Goal: Task Accomplishment & Management: Manage account settings

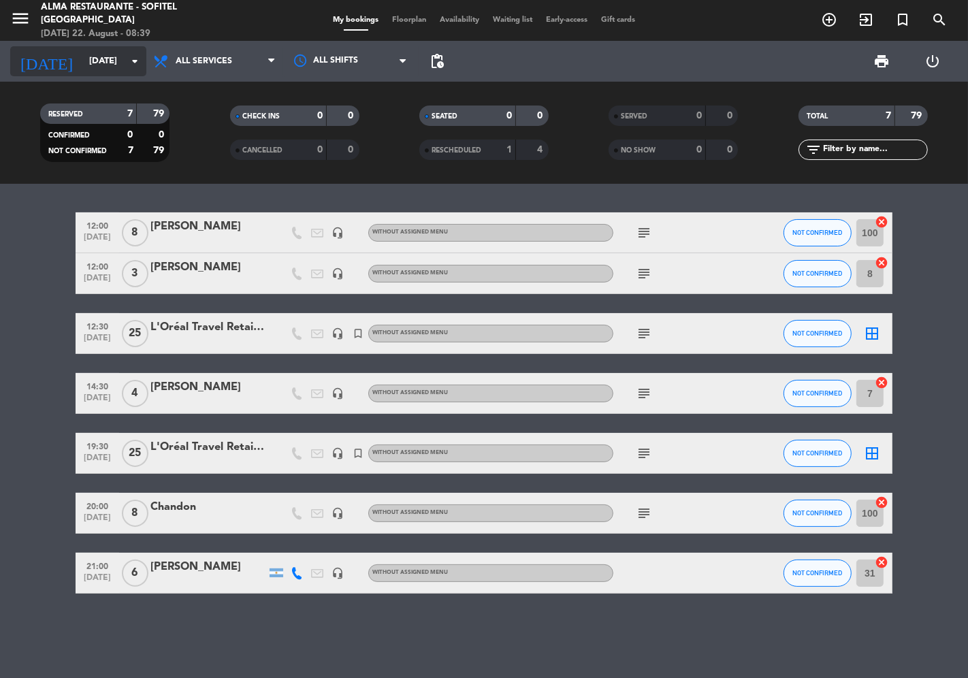
click at [100, 69] on input "[DATE]" at bounding box center [141, 61] width 118 height 25
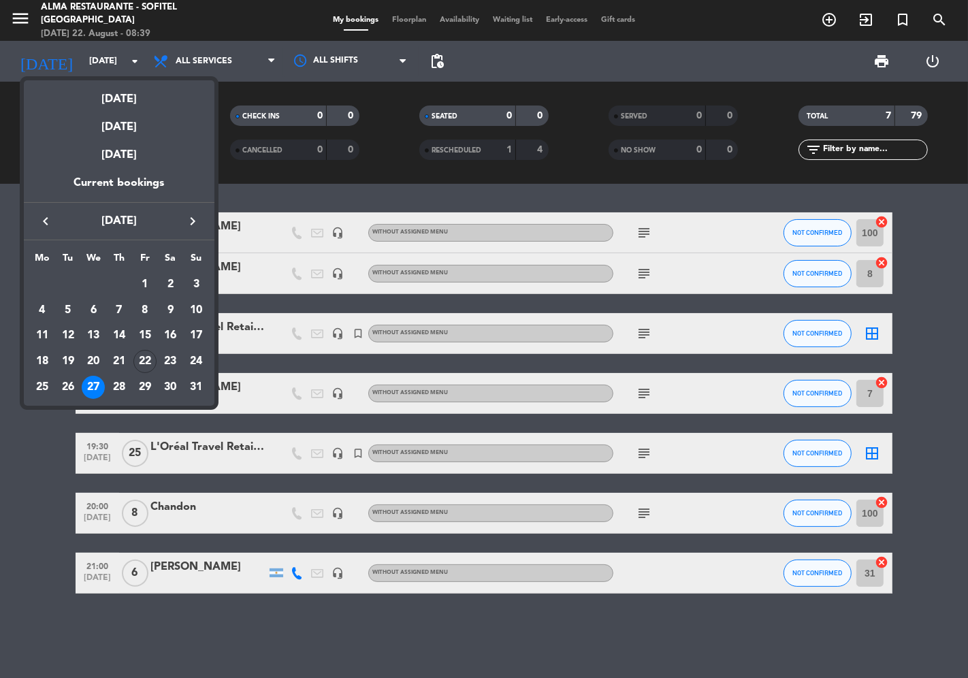
click at [20, 18] on div at bounding box center [484, 339] width 968 height 678
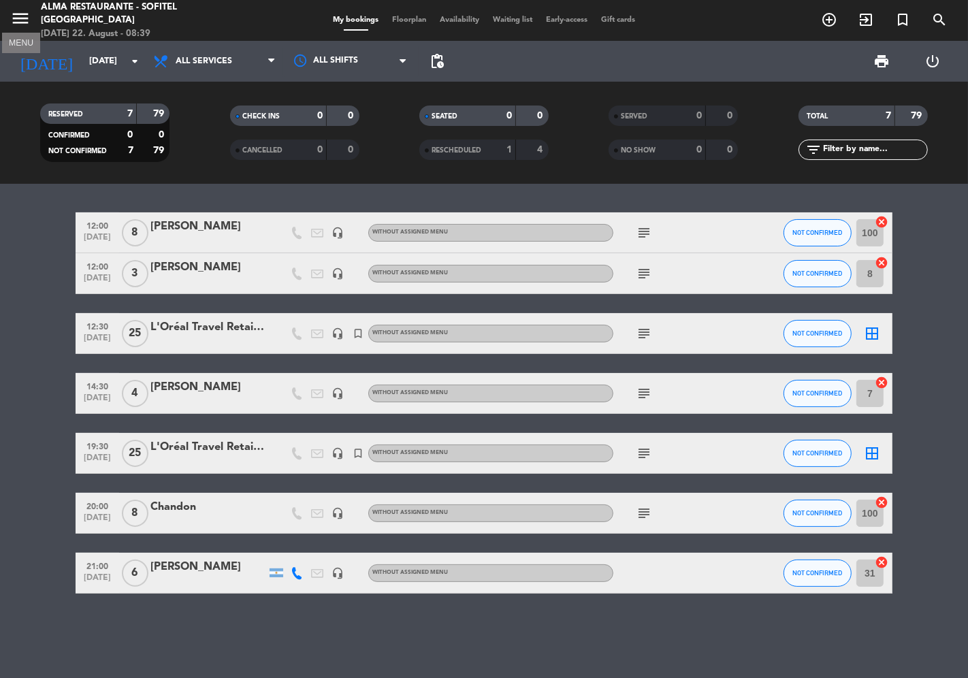
click at [20, 21] on icon "menu" at bounding box center [20, 18] width 20 height 20
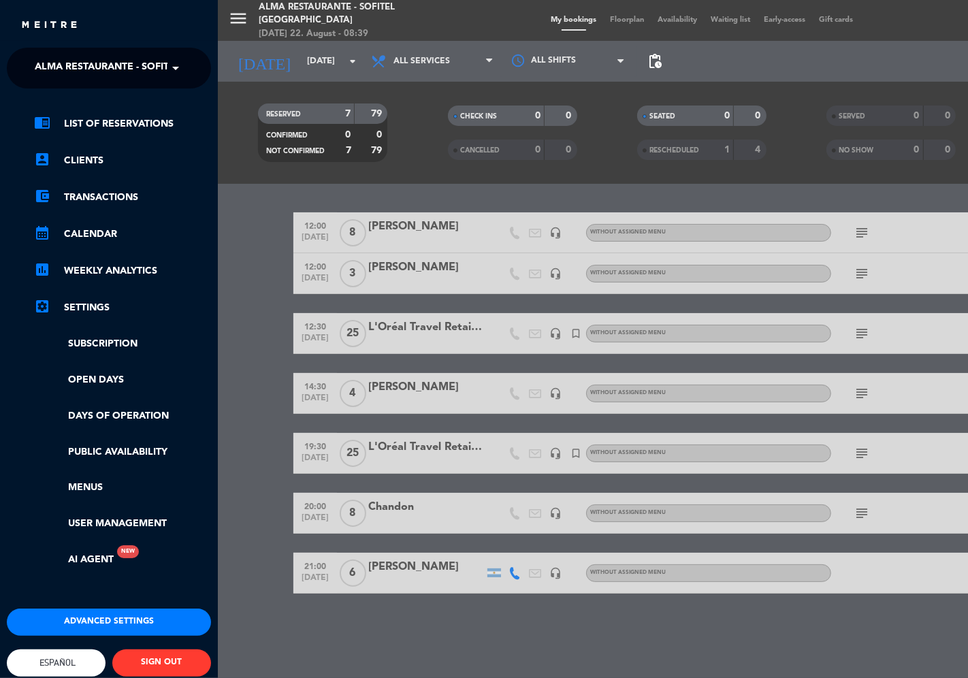
click at [51, 662] on span "Español" at bounding box center [56, 663] width 39 height 10
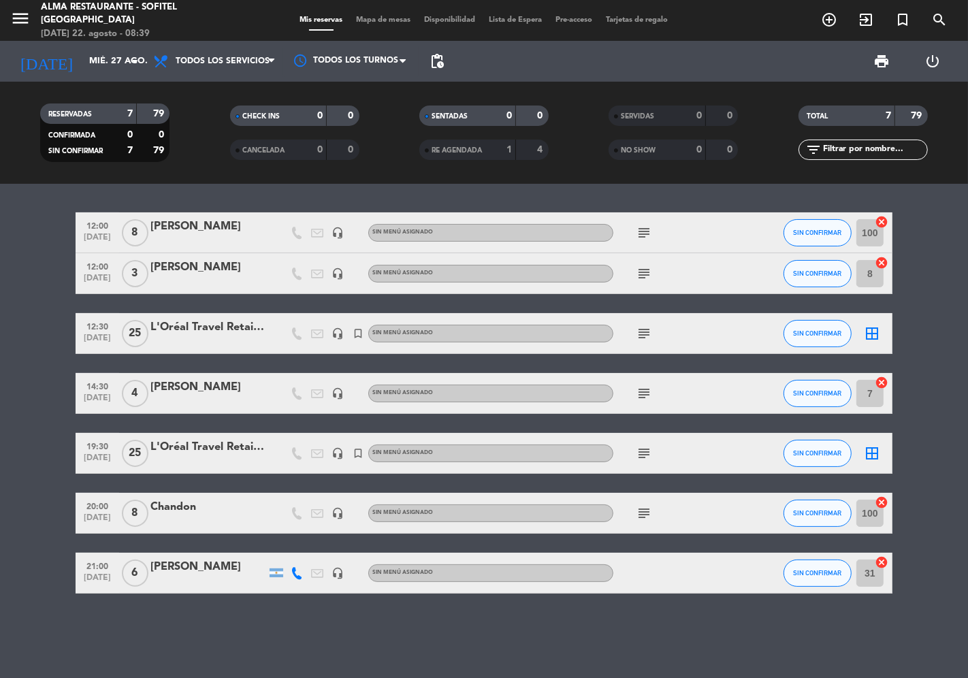
click at [54, 621] on div "close × Alma restaurante - Sofitel [GEOGRAPHIC_DATA] × chrome_reader_mode Lista…" at bounding box center [484, 339] width 968 height 678
click at [82, 65] on input "mié. 27 ago." at bounding box center [141, 61] width 118 height 25
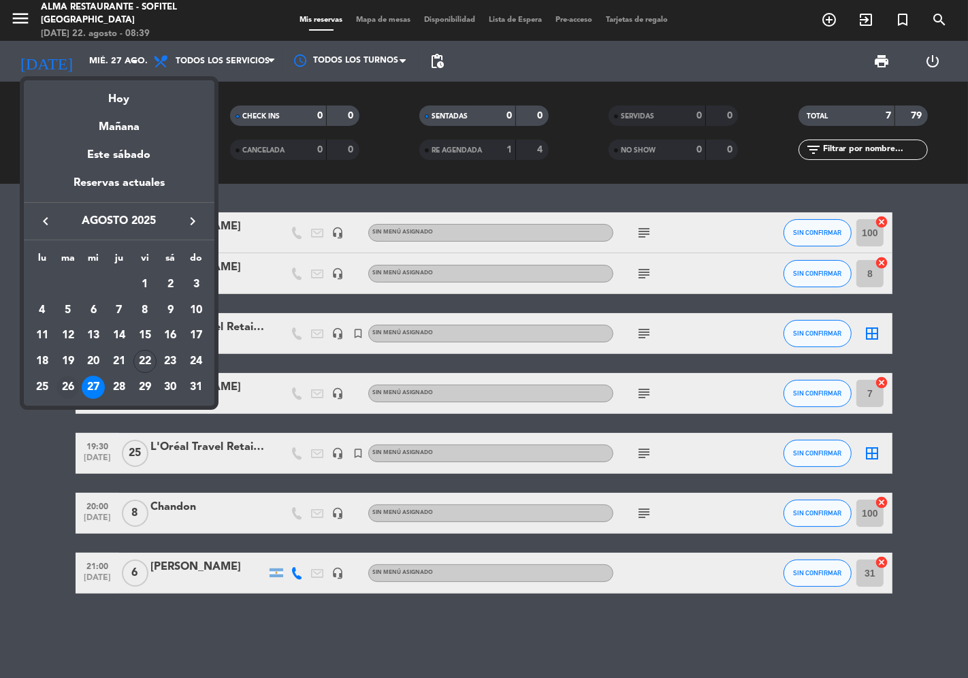
click at [66, 383] on div "26" at bounding box center [68, 387] width 23 height 23
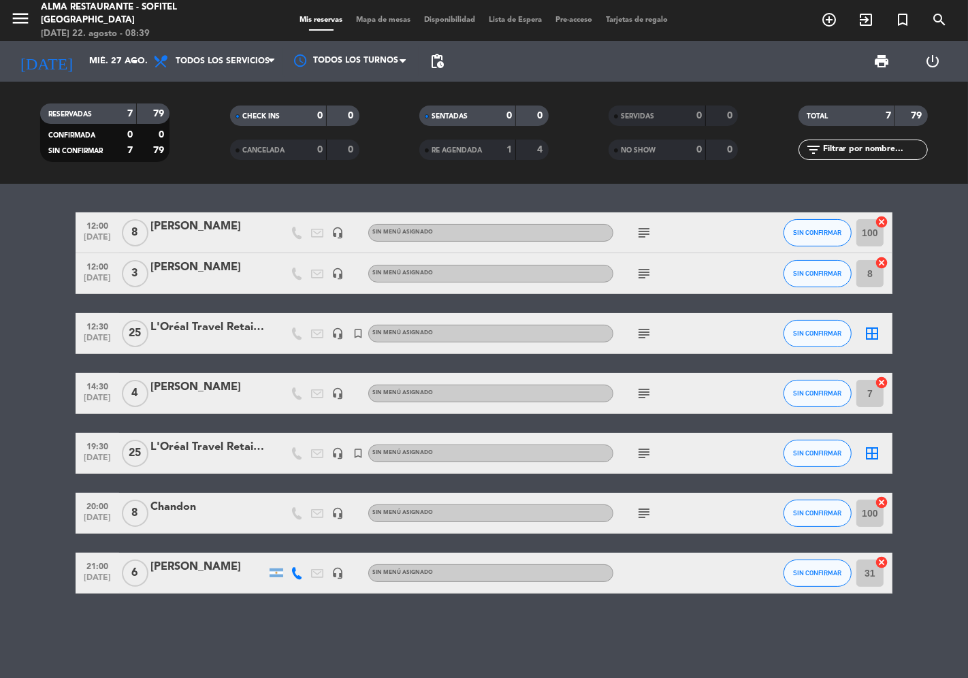
type input "[DATE]"
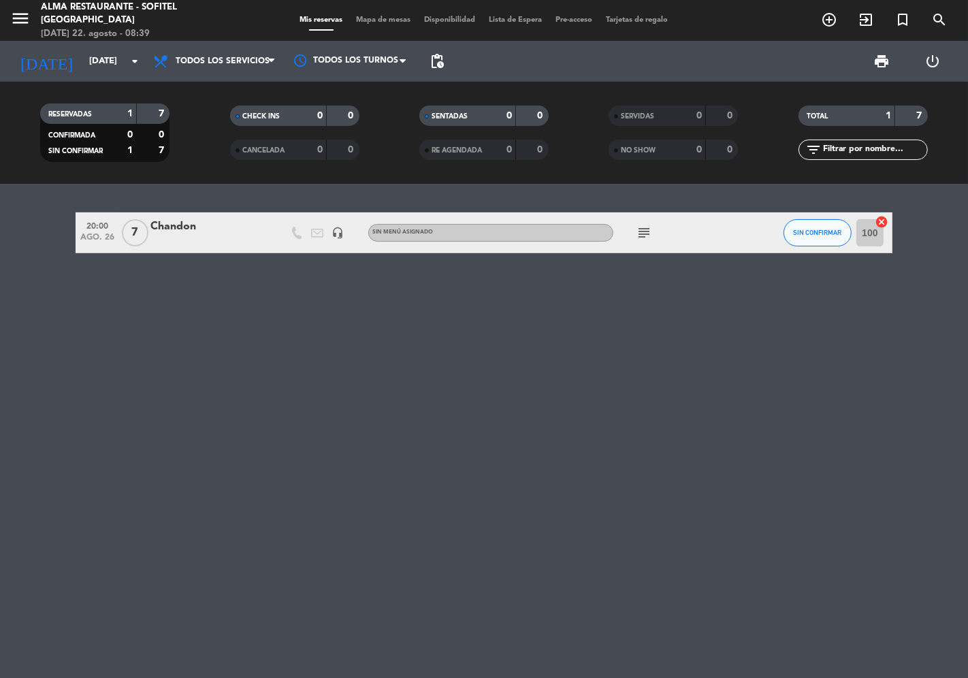
click at [173, 233] on div "Chandon" at bounding box center [208, 227] width 116 height 18
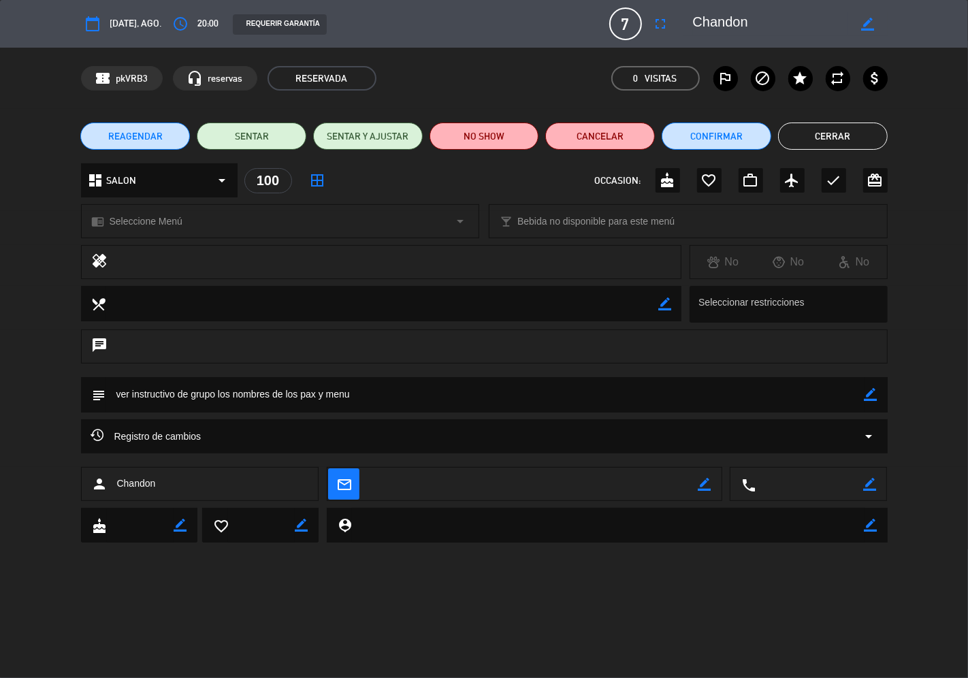
click at [874, 394] on icon "border_color" at bounding box center [871, 394] width 13 height 13
drag, startPoint x: 368, startPoint y: 398, endPoint x: 100, endPoint y: 396, distance: 268.3
click at [100, 396] on div "subject" at bounding box center [484, 394] width 807 height 35
paste textarea "[PERSON_NAME] [PERSON_NAME] [PERSON_NAME] [PERSON_NAME] [PERSON_NAME] [PERSON_N…"
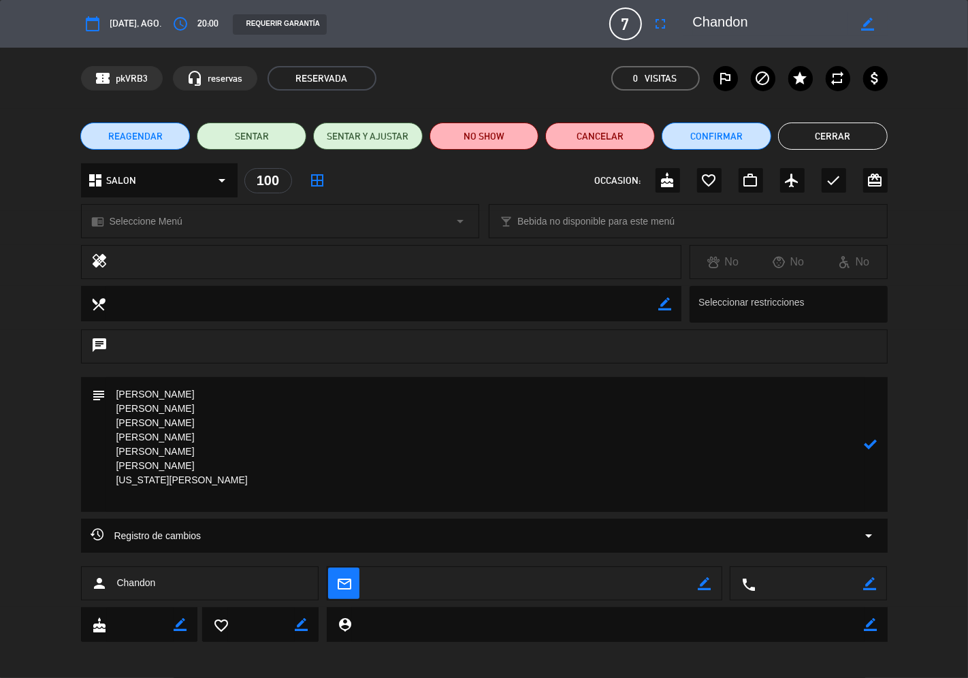
click at [869, 446] on icon at bounding box center [871, 444] width 13 height 13
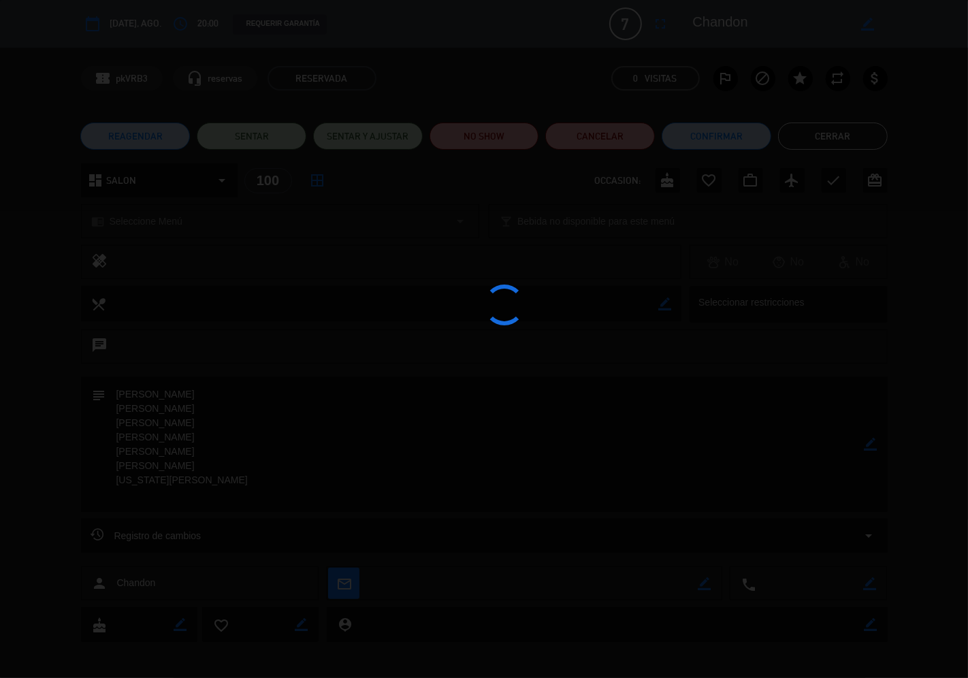
type textarea "[PERSON_NAME] [PERSON_NAME] [PERSON_NAME] [PERSON_NAME] [PERSON_NAME] [PERSON_N…"
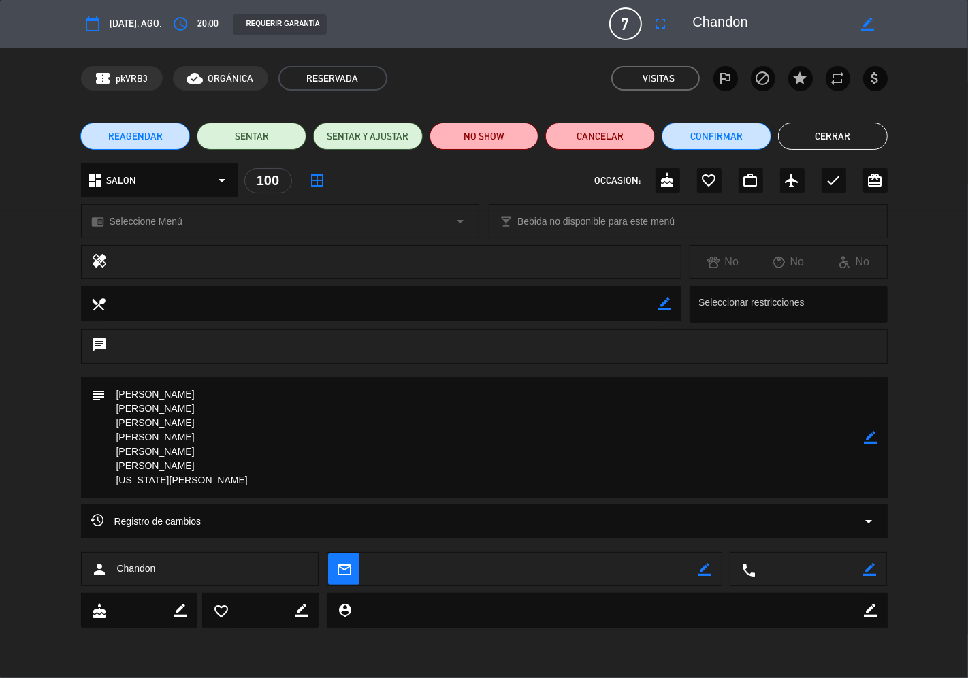
click at [784, 138] on button "Cerrar" at bounding box center [833, 136] width 110 height 27
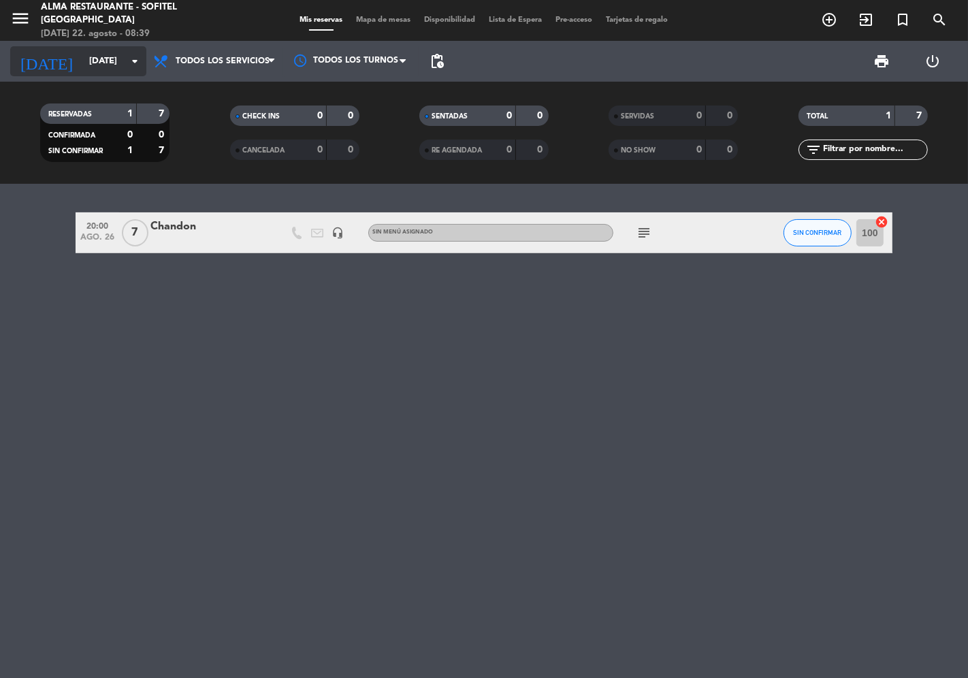
click at [98, 63] on input "[DATE]" at bounding box center [141, 61] width 118 height 25
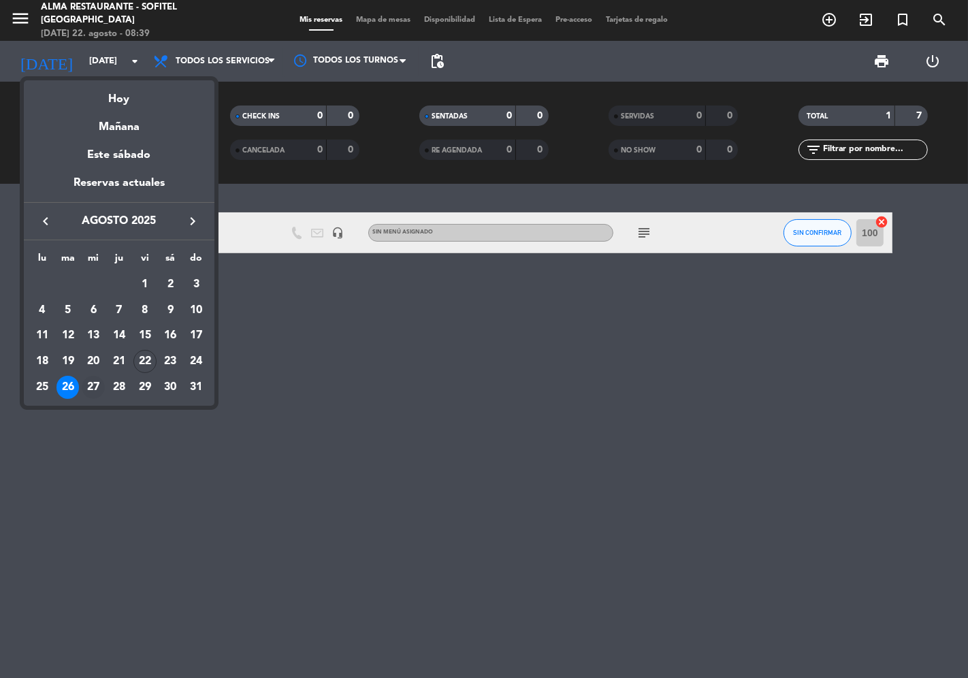
click at [95, 388] on div "27" at bounding box center [93, 387] width 23 height 23
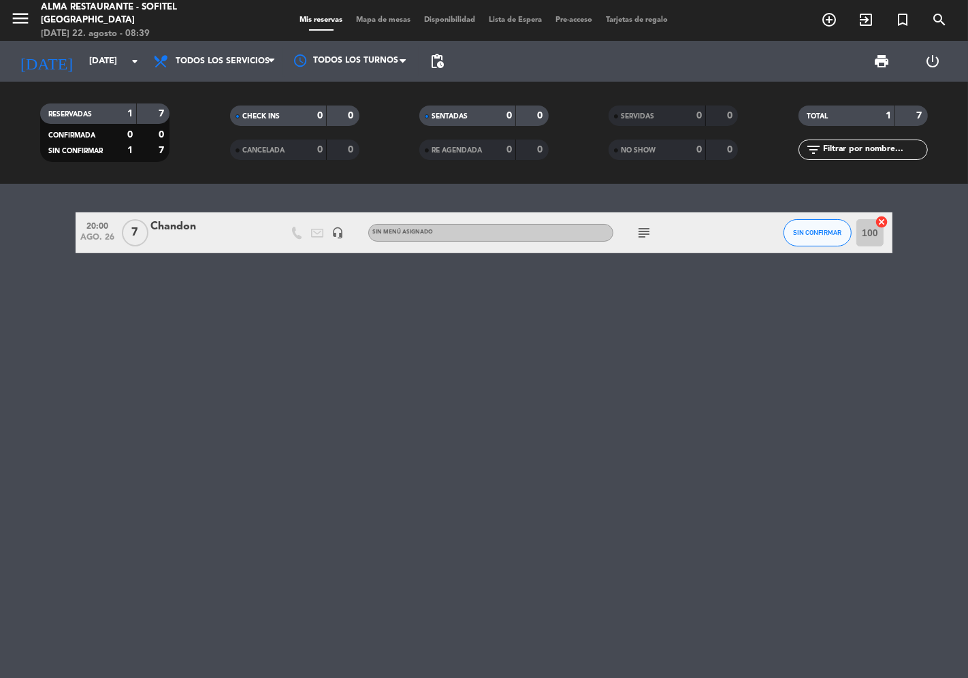
type input "mié. 27 ago."
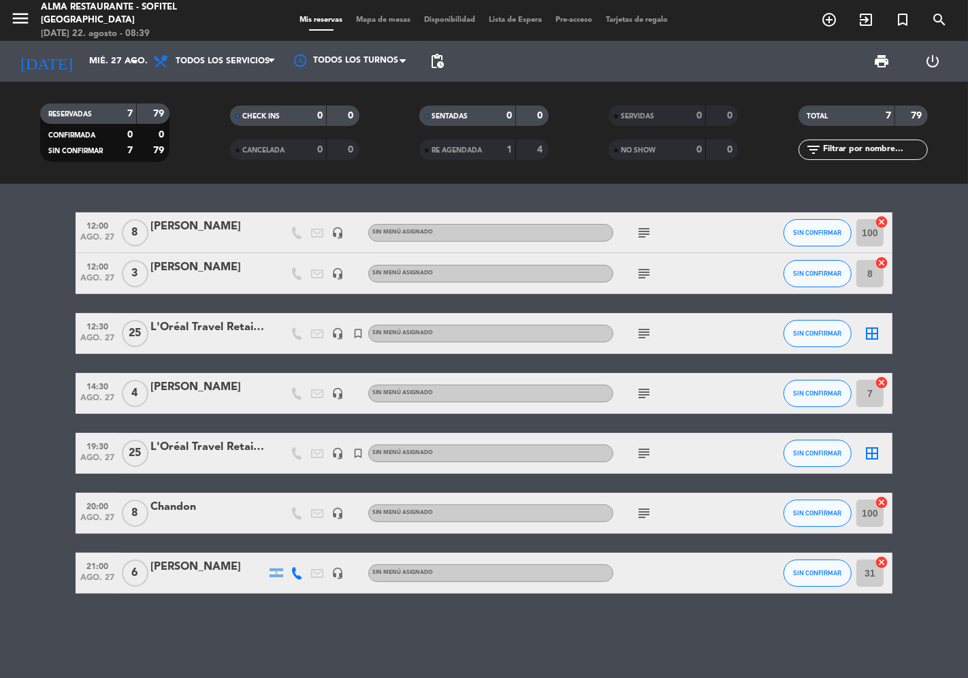
click at [164, 507] on div "Chandon" at bounding box center [208, 507] width 116 height 18
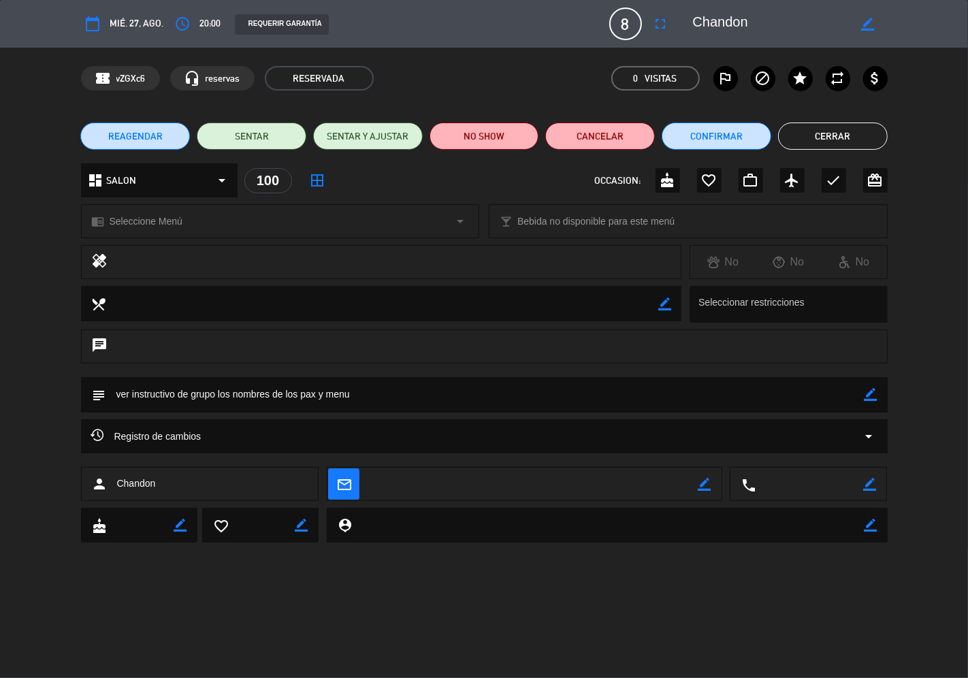
click at [872, 392] on icon "border_color" at bounding box center [871, 394] width 13 height 13
drag, startPoint x: 370, startPoint y: 398, endPoint x: 146, endPoint y: 396, distance: 223.3
click at [76, 392] on div "subject" at bounding box center [484, 398] width 968 height 42
paste textarea "[PERSON_NAME] [PERSON_NAME] [PERSON_NAME] [PERSON_NAME] [PERSON_NAME] [PERSON_N…"
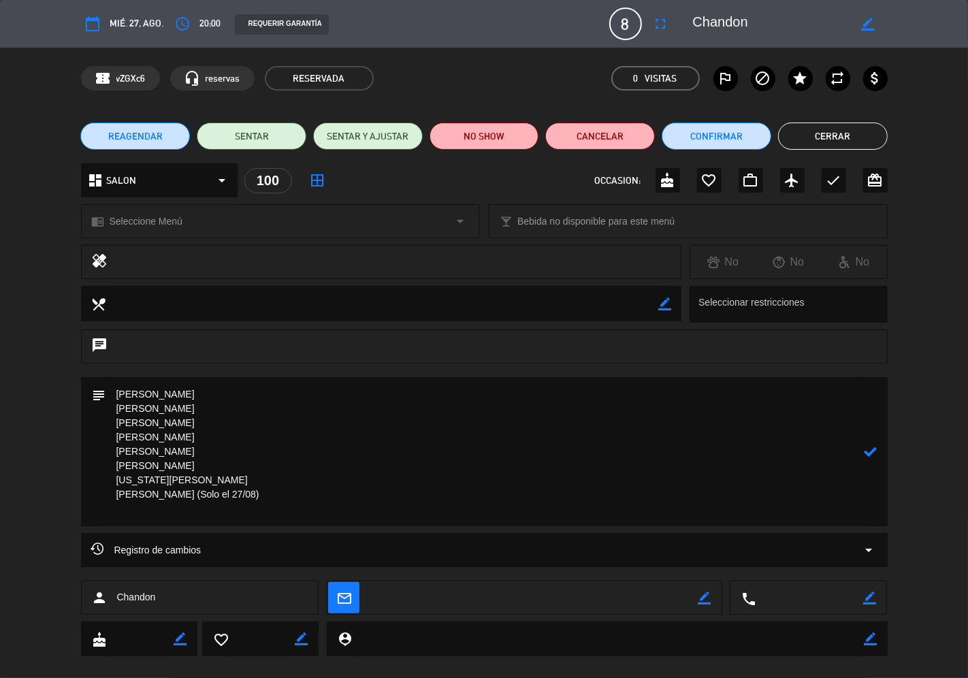
drag, startPoint x: 218, startPoint y: 494, endPoint x: 332, endPoint y: 495, distance: 114.4
click at [332, 495] on textarea at bounding box center [485, 451] width 758 height 149
click at [869, 451] on icon at bounding box center [871, 451] width 13 height 13
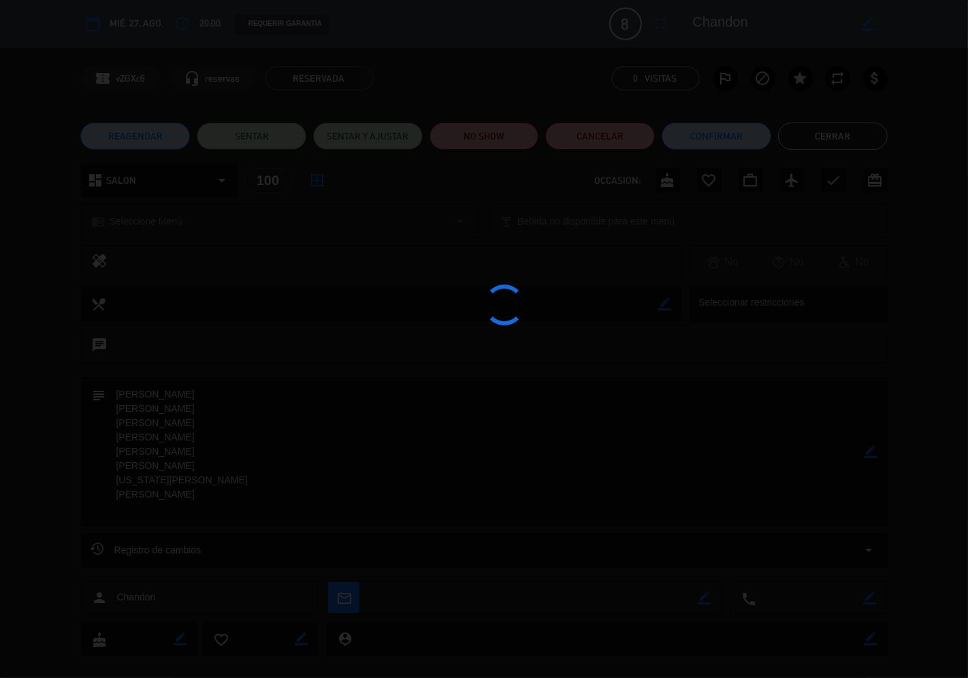
type textarea "[PERSON_NAME] [PERSON_NAME] [PERSON_NAME] [PERSON_NAME] [PERSON_NAME] [PERSON_N…"
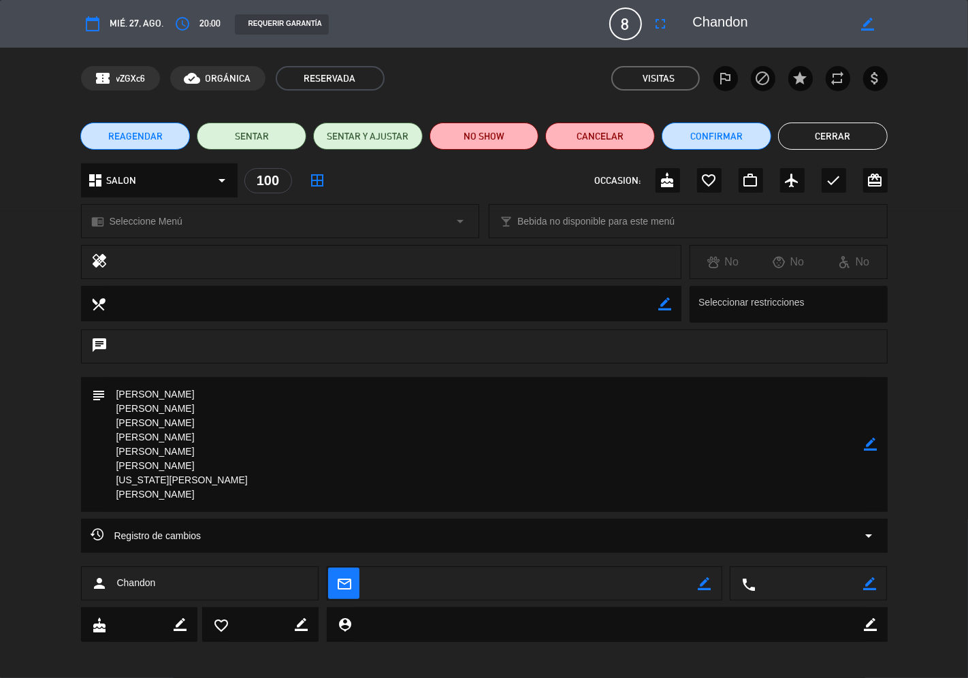
click at [797, 133] on button "Cerrar" at bounding box center [833, 136] width 110 height 27
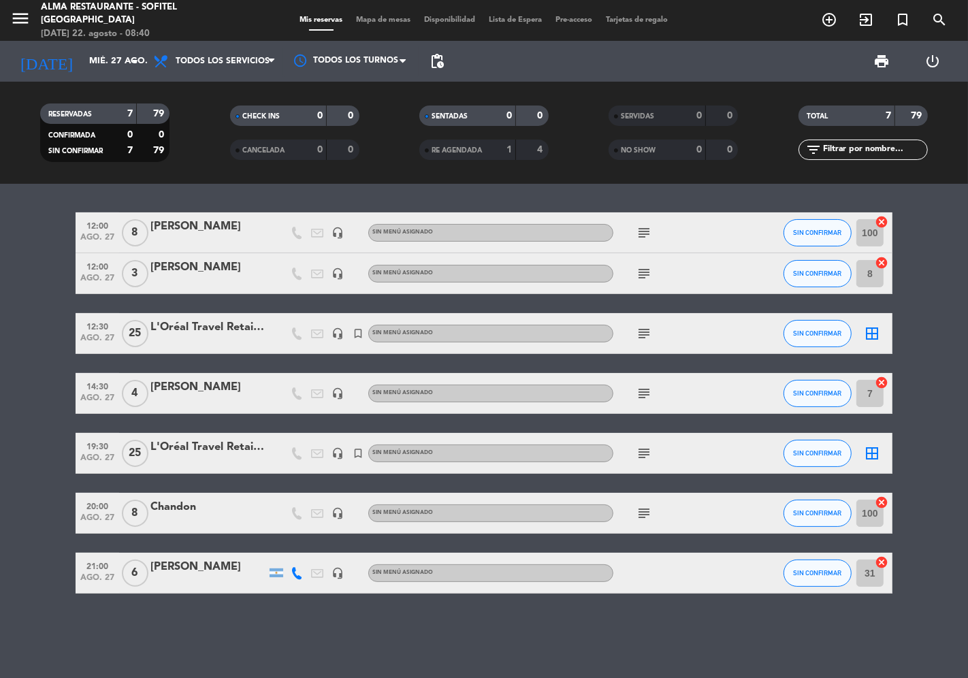
click at [167, 506] on div "Chandon" at bounding box center [208, 507] width 116 height 18
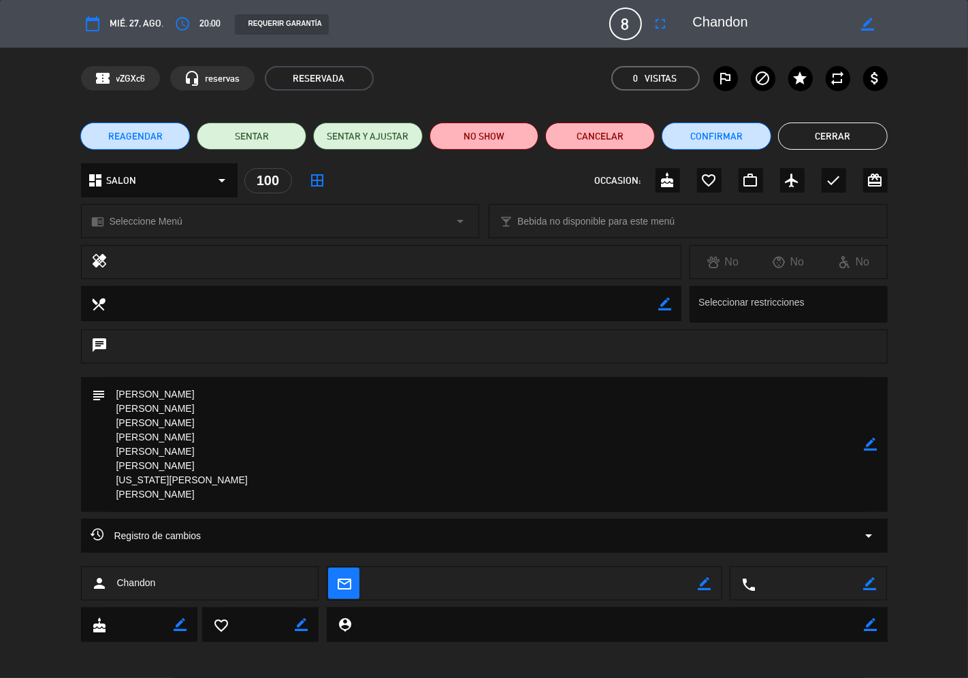
click at [872, 445] on icon "border_color" at bounding box center [871, 444] width 13 height 13
click at [298, 494] on textarea at bounding box center [485, 444] width 758 height 135
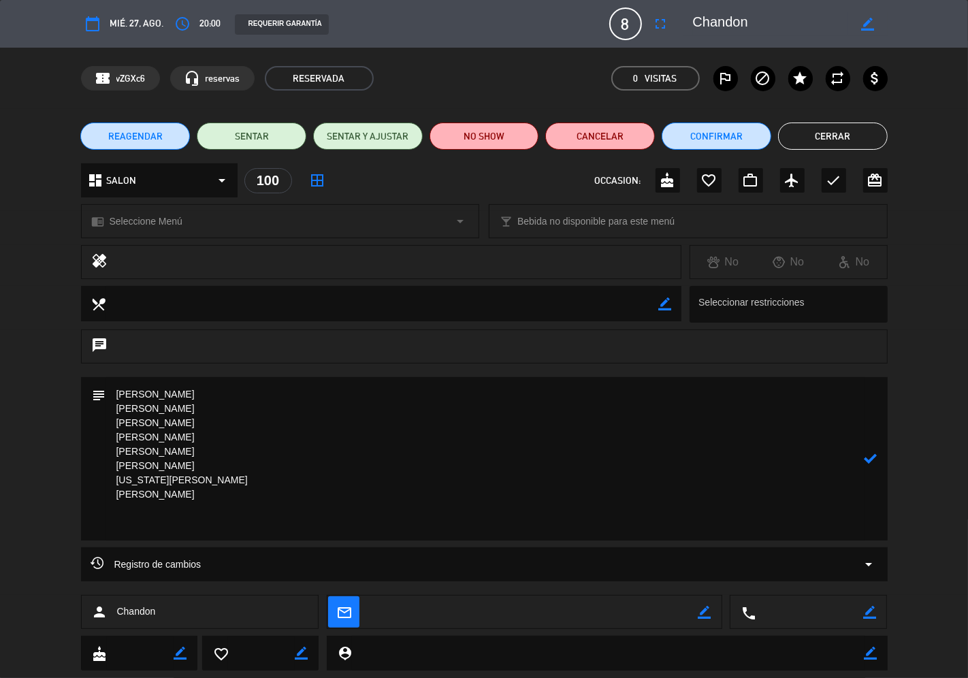
paste textarea "ENTRADAS Cremoso de zanahoria, hongos y puerros asados, crumble de queso Sbrinz…"
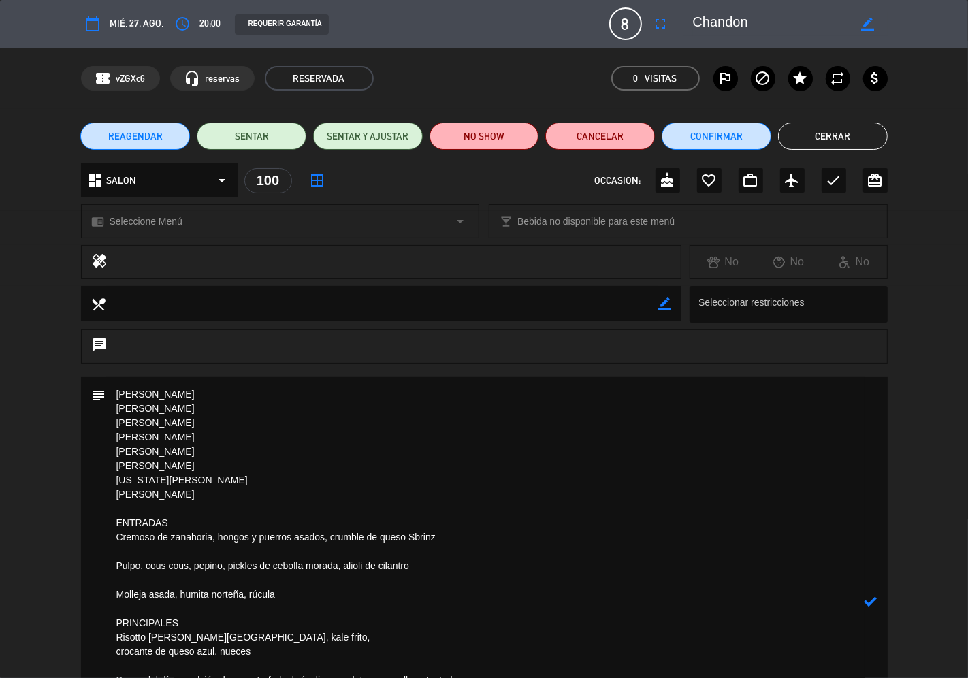
scroll to position [151, 0]
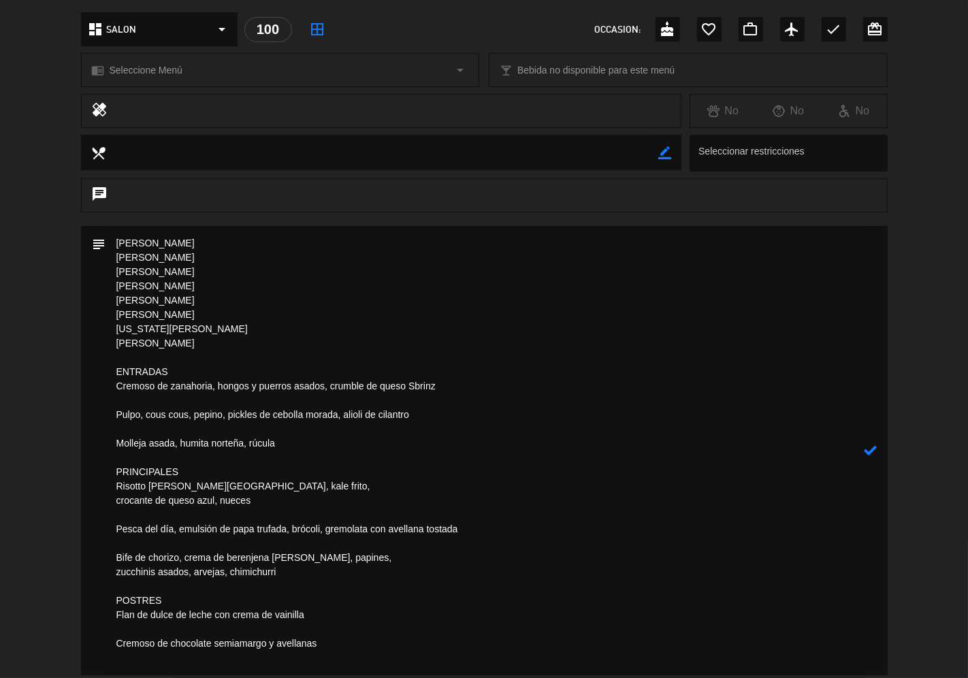
click at [114, 406] on textarea at bounding box center [485, 450] width 758 height 449
click at [114, 409] on textarea at bounding box center [485, 450] width 758 height 449
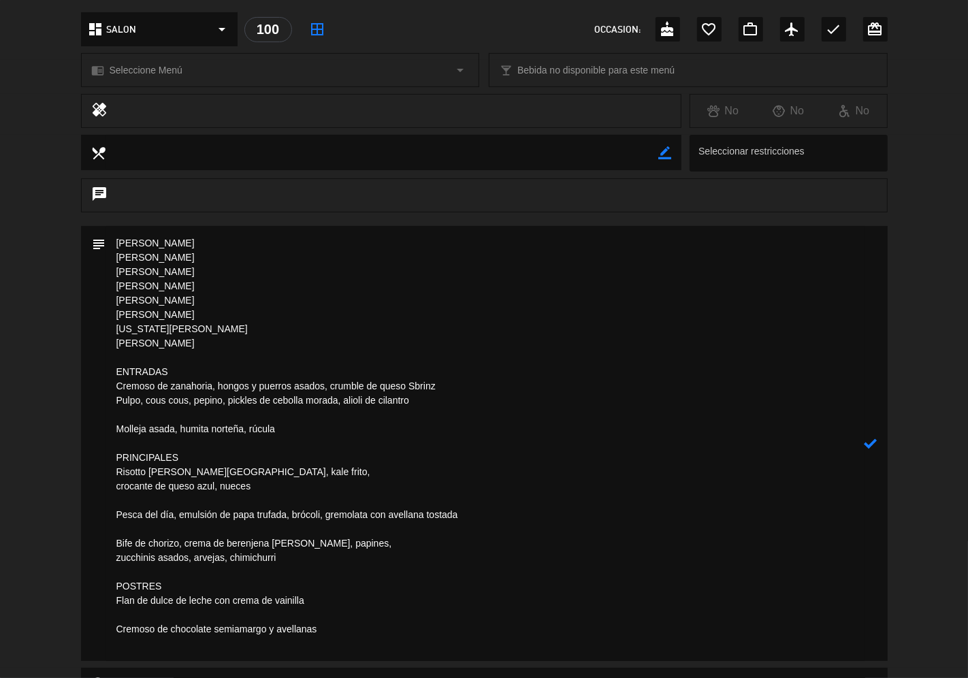
click at [118, 426] on textarea at bounding box center [485, 443] width 758 height 435
click at [133, 418] on textarea at bounding box center [485, 443] width 758 height 435
click at [119, 428] on textarea at bounding box center [485, 443] width 758 height 435
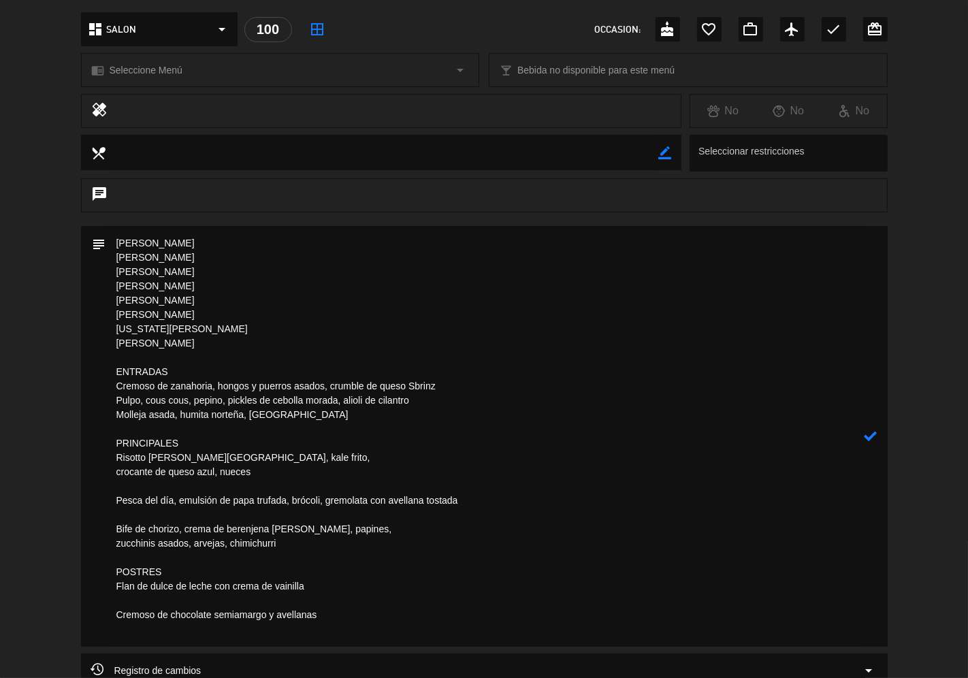
click at [119, 498] on textarea at bounding box center [485, 436] width 758 height 421
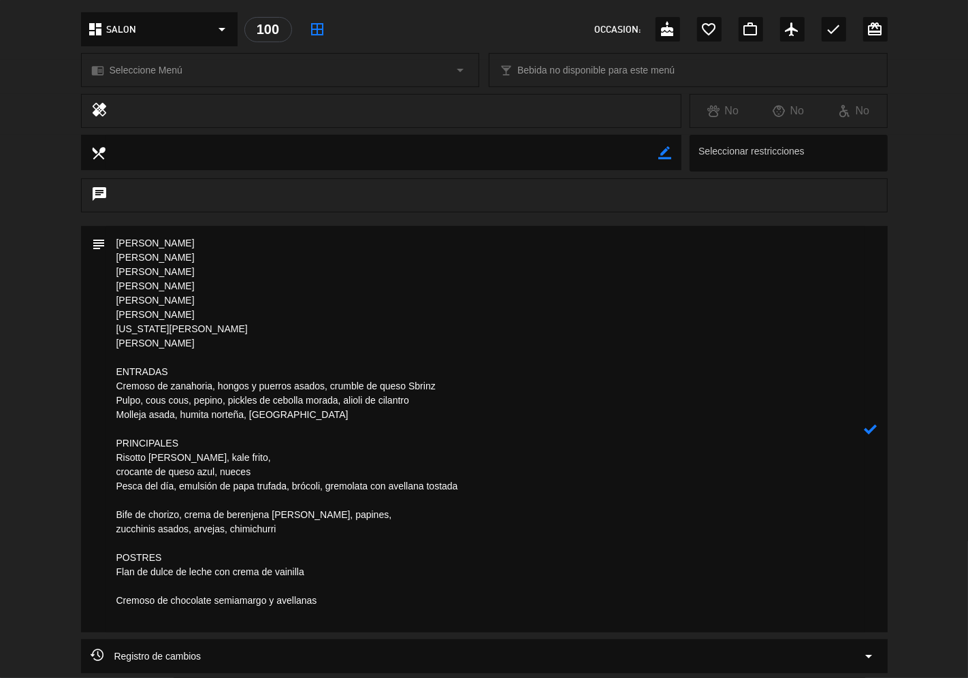
click at [116, 470] on textarea at bounding box center [485, 429] width 758 height 406
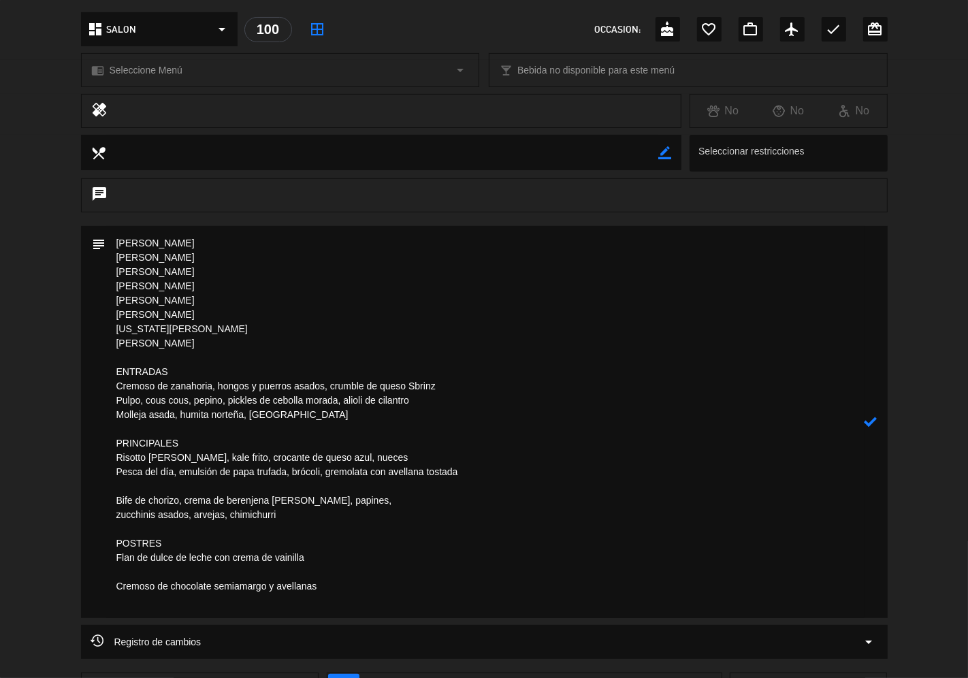
click at [116, 500] on textarea at bounding box center [485, 422] width 758 height 392
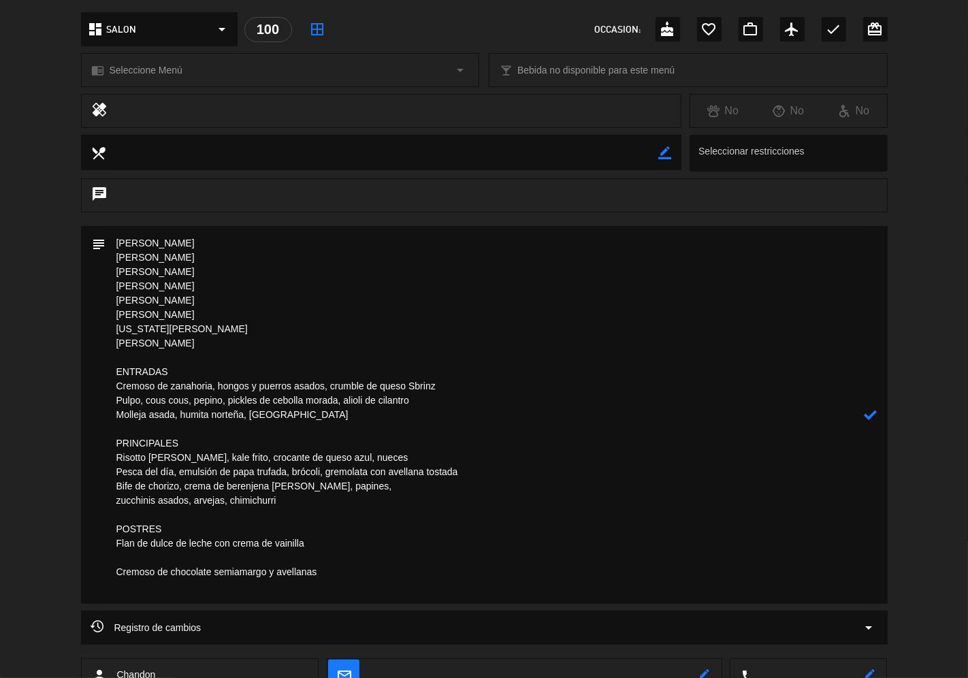
click at [114, 500] on textarea at bounding box center [485, 415] width 758 height 378
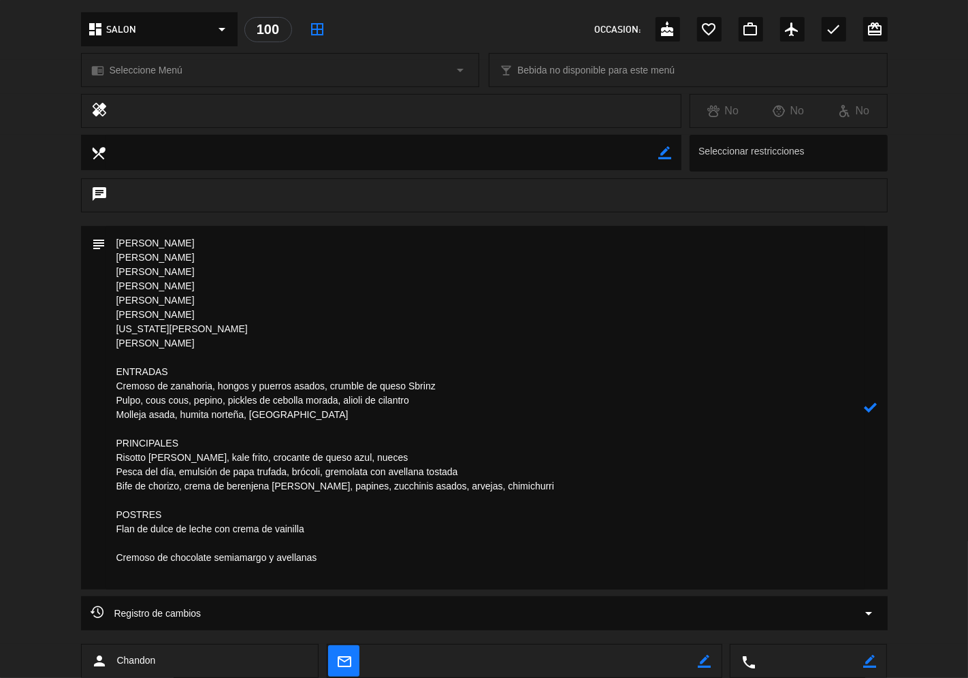
click at [114, 560] on textarea at bounding box center [485, 408] width 758 height 364
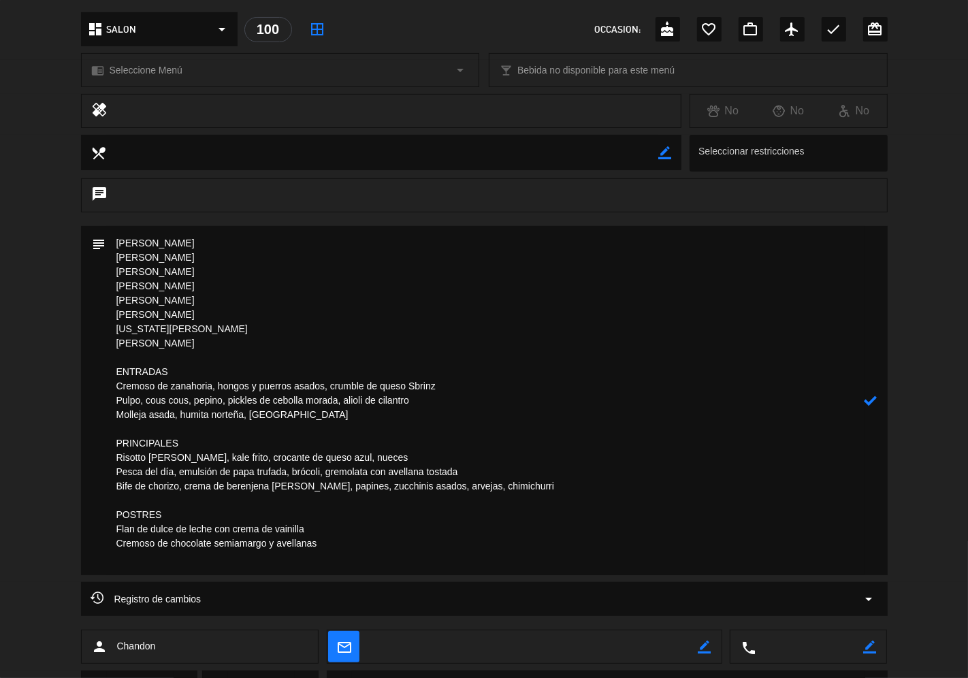
click at [867, 400] on icon at bounding box center [871, 400] width 13 height 13
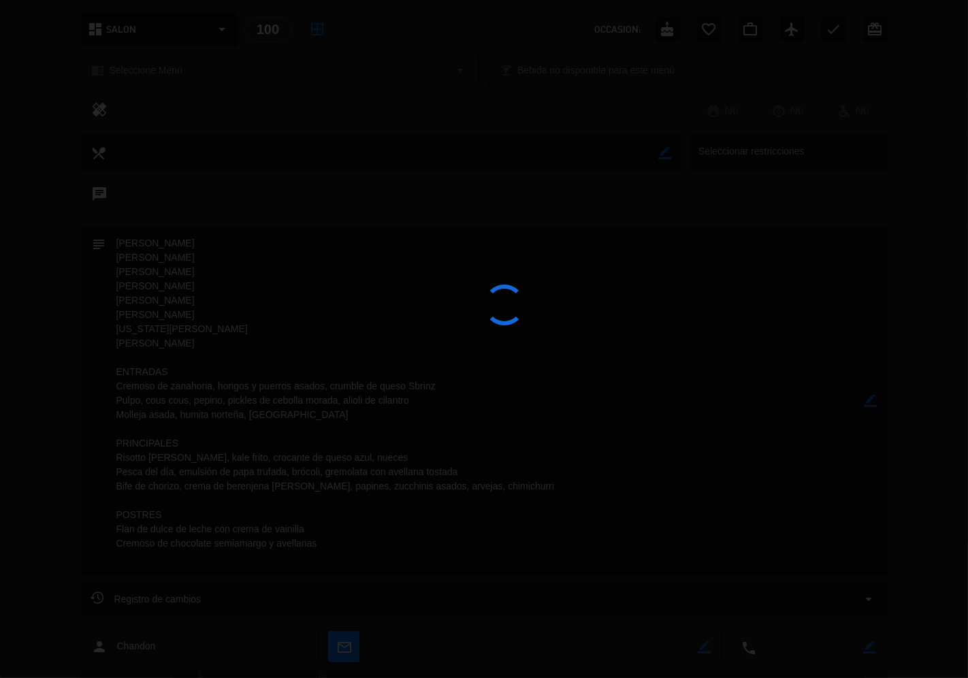
type textarea "[PERSON_NAME] [PERSON_NAME] [PERSON_NAME] [PERSON_NAME] [PERSON_NAME] [PERSON_N…"
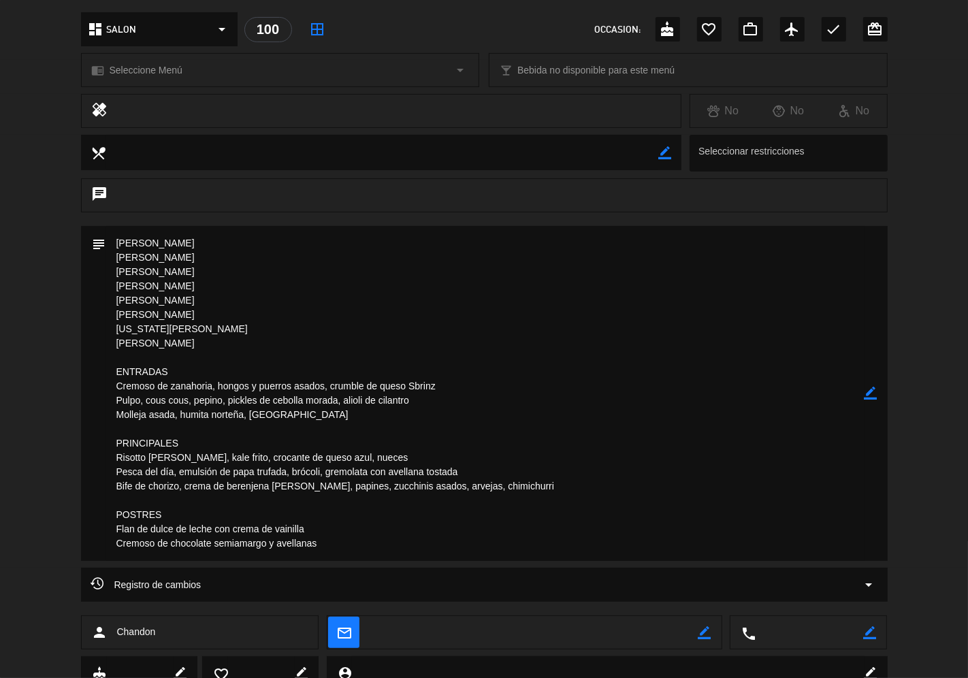
drag, startPoint x: 287, startPoint y: 517, endPoint x: 111, endPoint y: 372, distance: 228.2
click at [111, 372] on textarea at bounding box center [485, 393] width 758 height 335
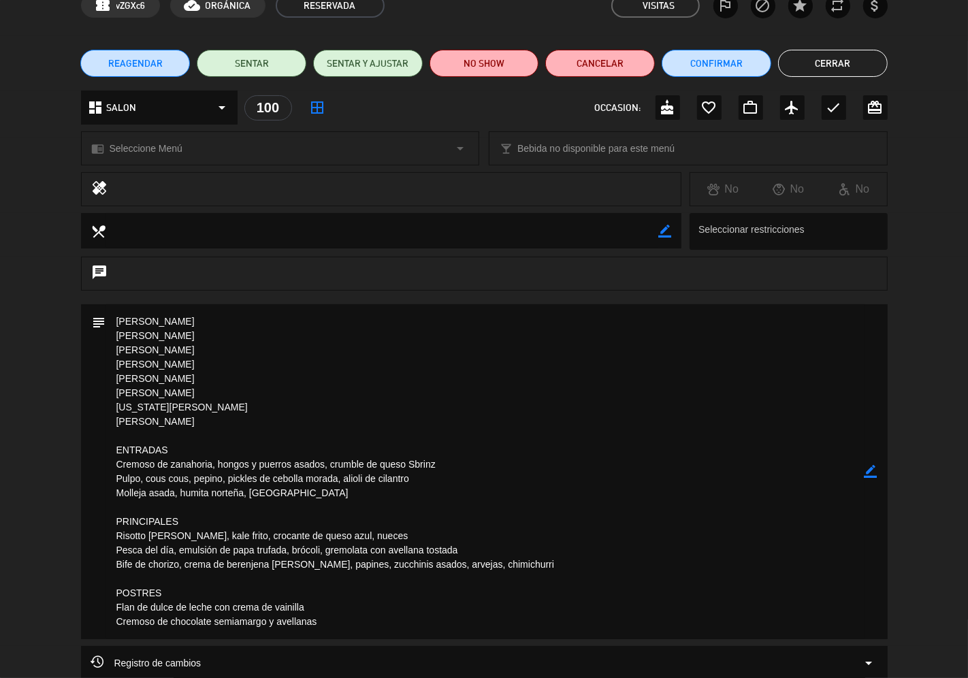
scroll to position [0, 0]
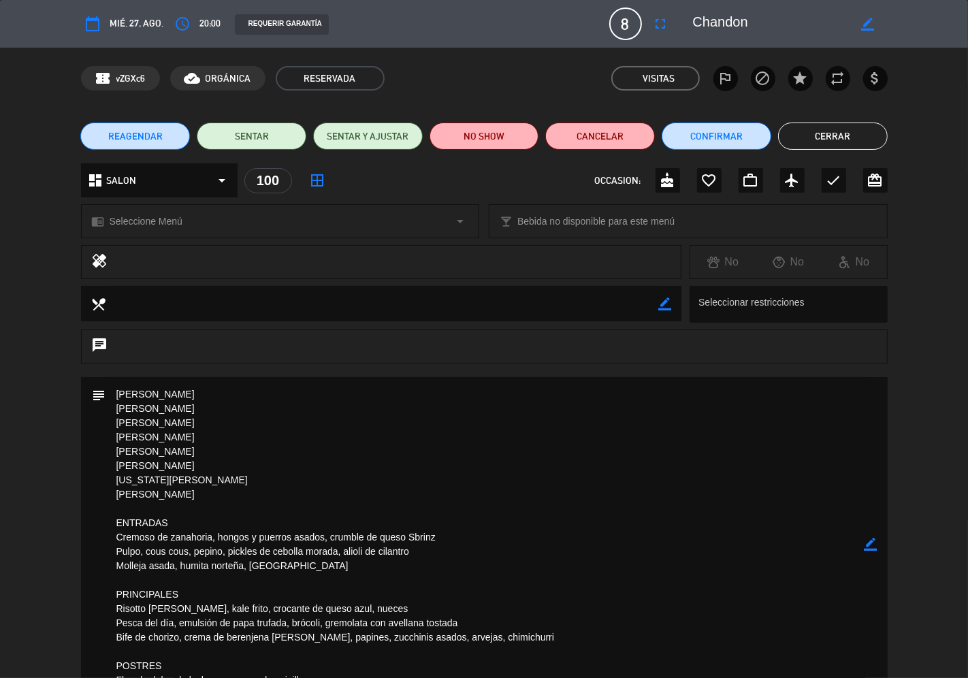
click at [843, 127] on button "Cerrar" at bounding box center [833, 136] width 110 height 27
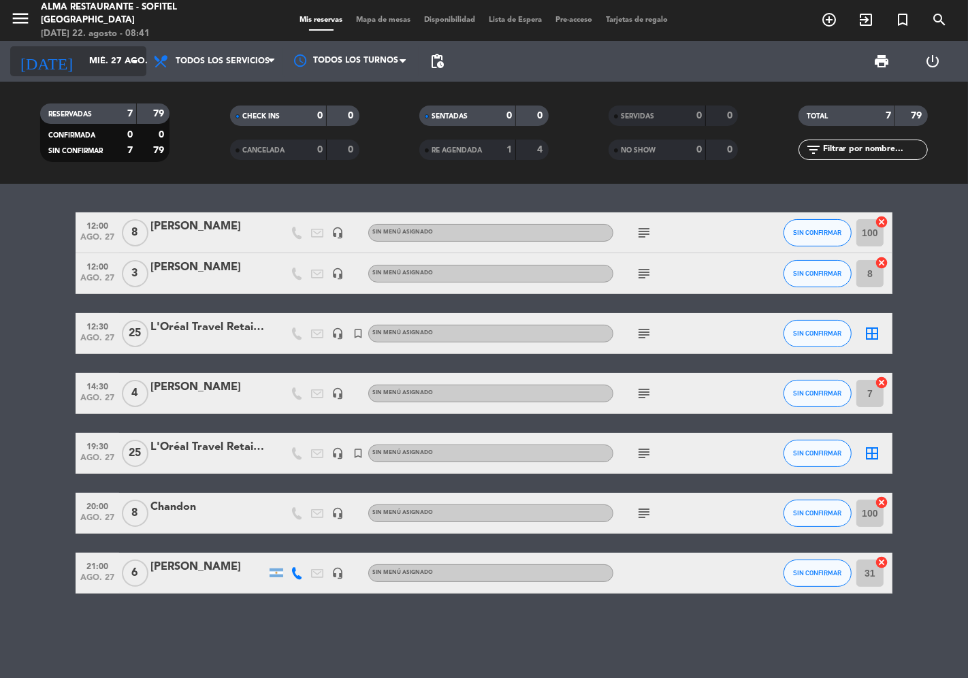
click at [82, 59] on input "mié. 27 ago." at bounding box center [141, 61] width 118 height 25
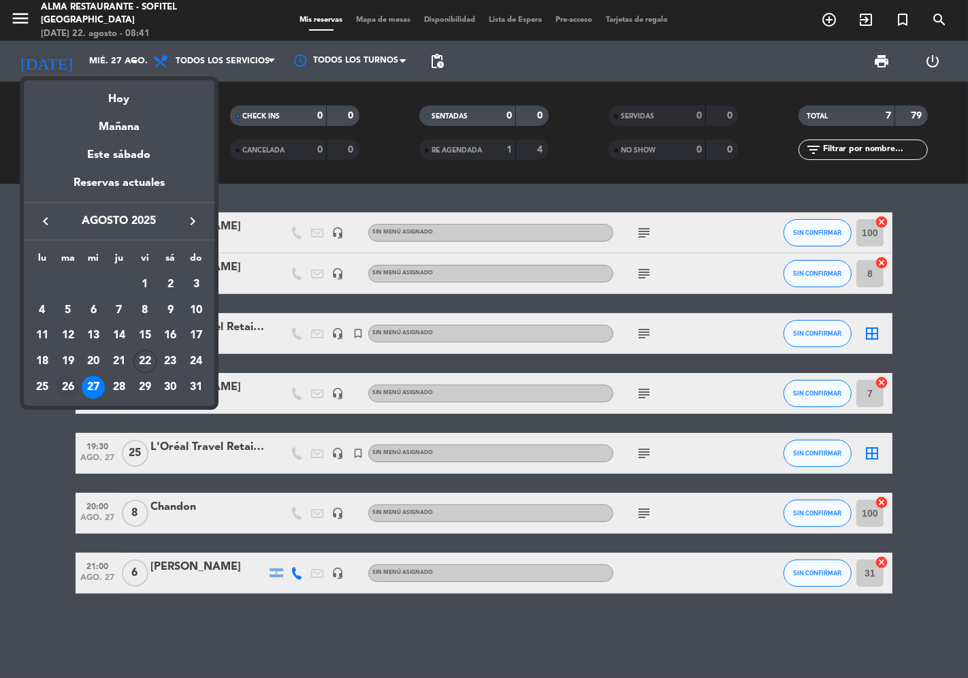
click at [66, 387] on div "26" at bounding box center [68, 387] width 23 height 23
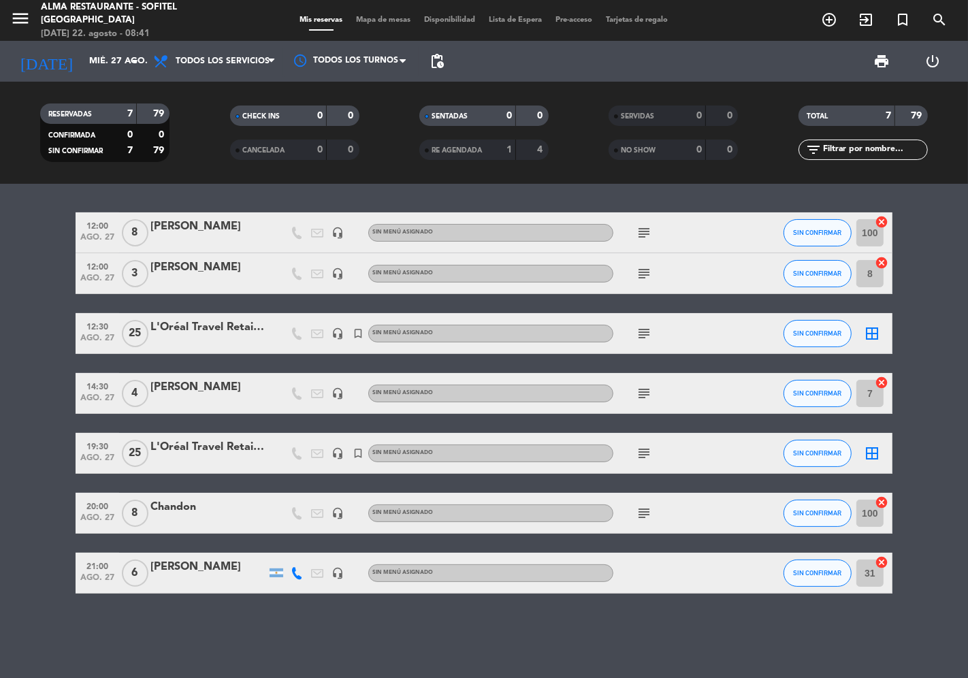
type input "[DATE]"
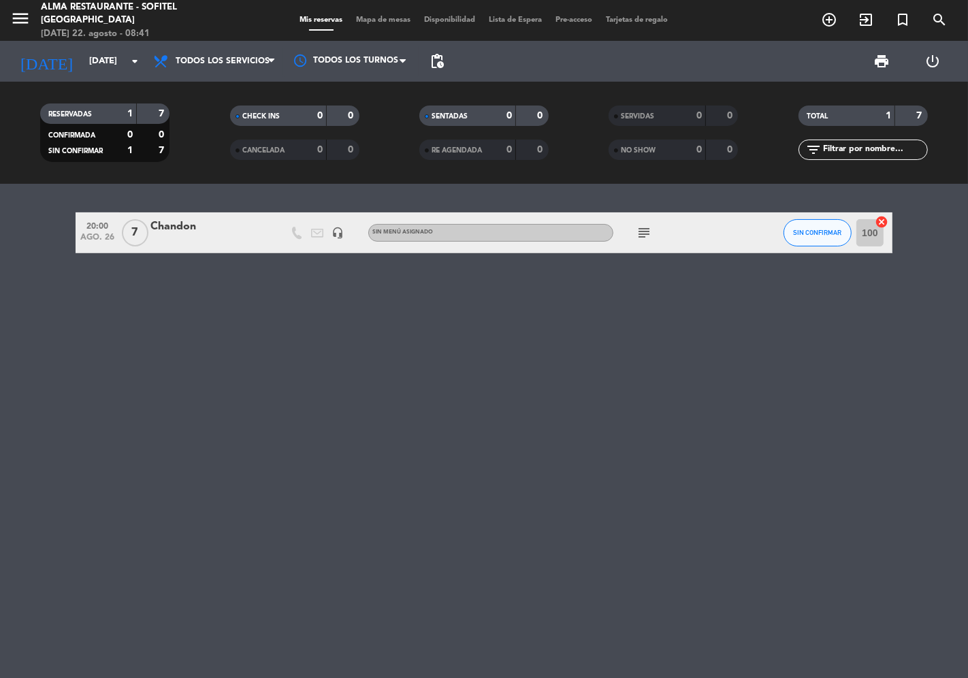
click at [171, 234] on div "Chandon" at bounding box center [208, 227] width 116 height 18
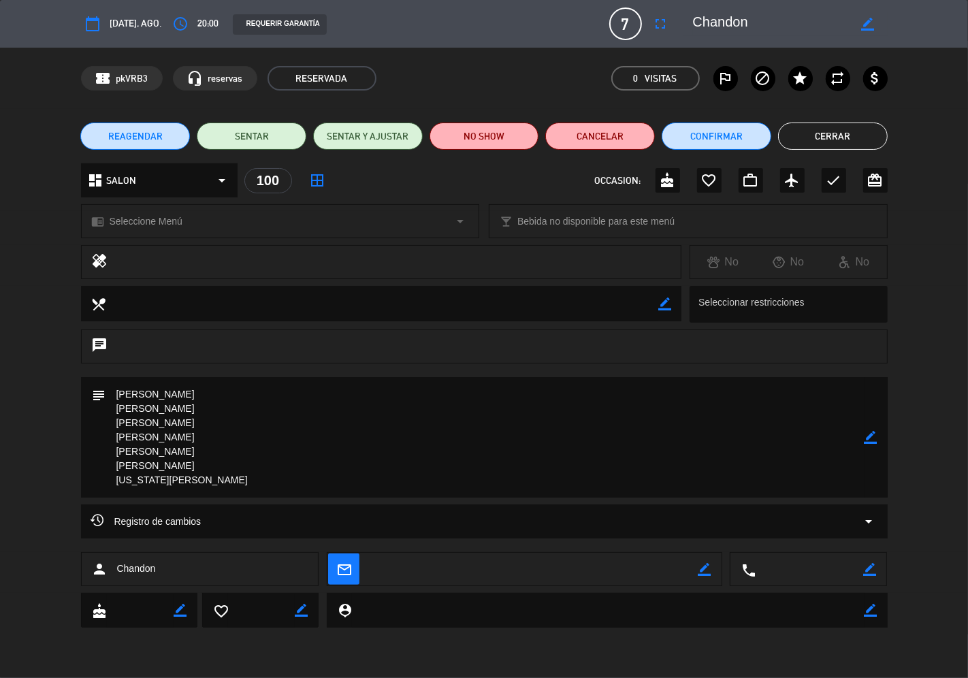
click at [867, 439] on icon "border_color" at bounding box center [871, 437] width 13 height 13
click at [229, 472] on textarea at bounding box center [485, 437] width 758 height 121
click at [176, 479] on textarea at bounding box center [485, 437] width 758 height 121
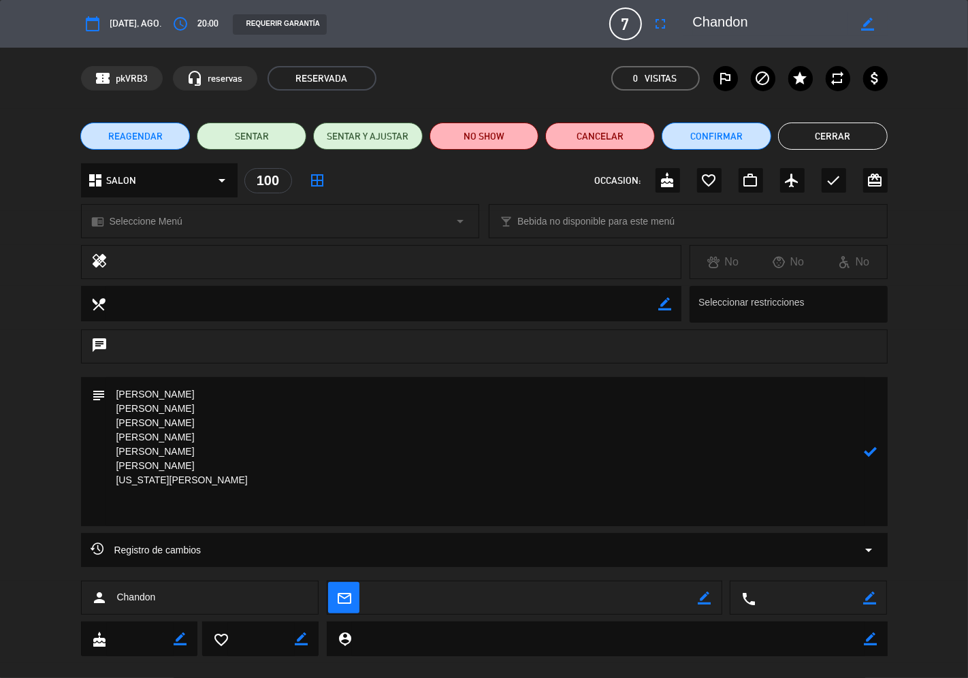
paste textarea "ENTRADAS Cremoso de zanahoria, hongos y puerros asados, crumble de queso Sbrinz…"
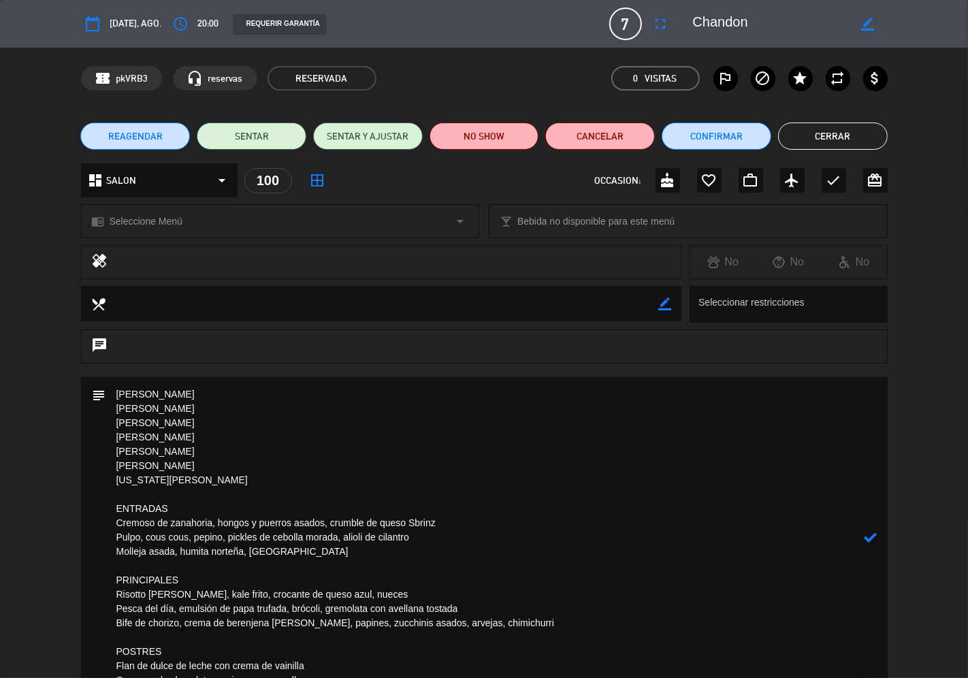
scroll to position [7, 0]
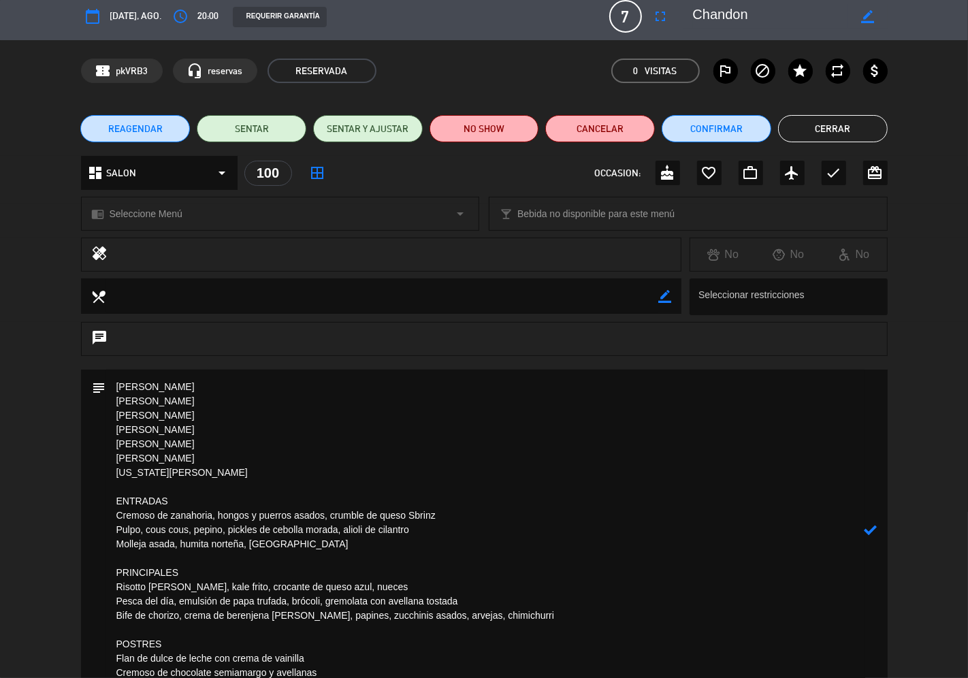
type textarea "[PERSON_NAME] [PERSON_NAME] [PERSON_NAME] [PERSON_NAME] [PERSON_NAME] [PERSON_N…"
click at [867, 532] on icon at bounding box center [871, 530] width 13 height 13
click at [840, 127] on button "Cerrar" at bounding box center [833, 128] width 110 height 27
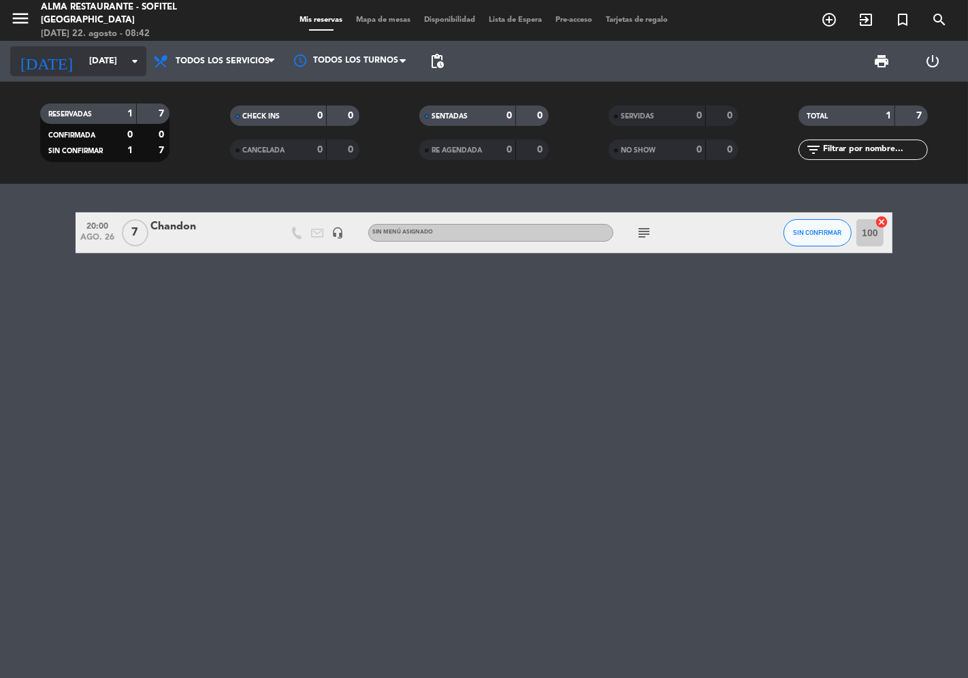
click at [82, 71] on input "[DATE]" at bounding box center [141, 61] width 118 height 25
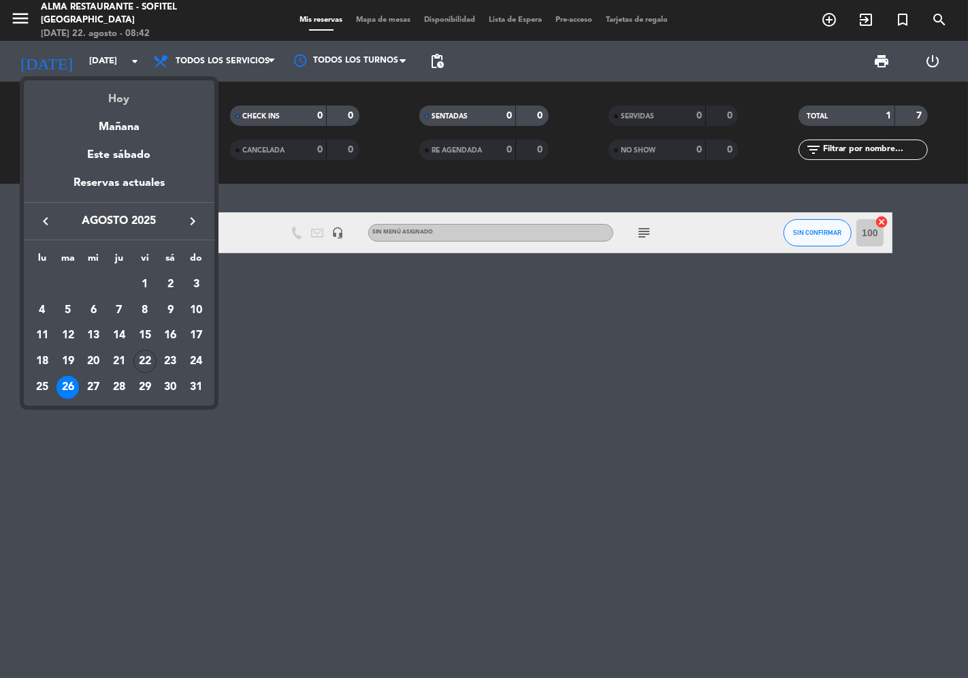
click at [82, 96] on div "Hoy" at bounding box center [119, 94] width 191 height 28
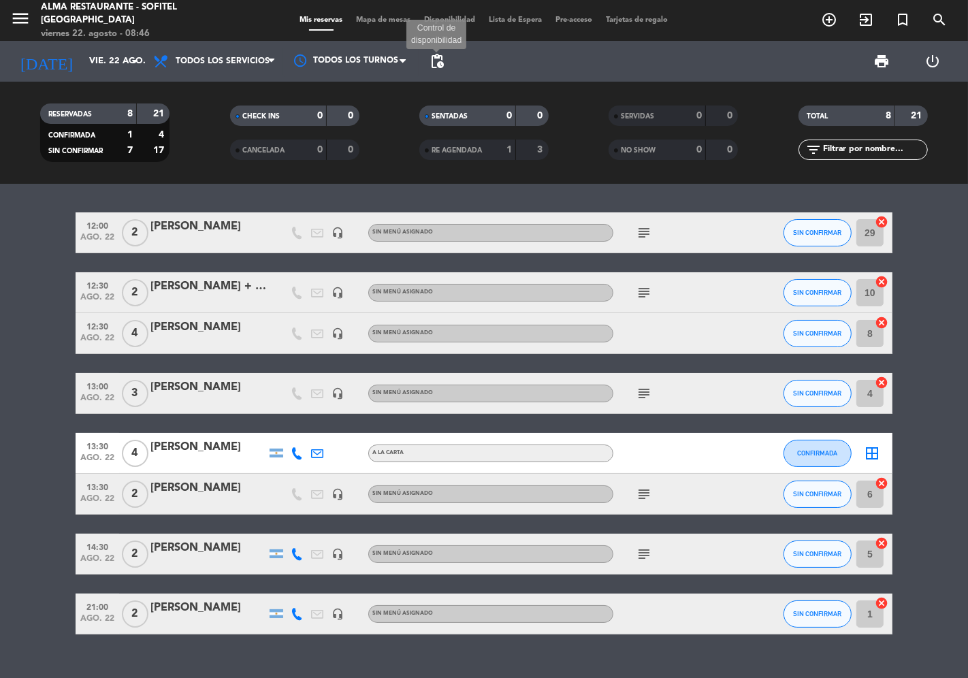
click at [438, 63] on span "pending_actions" at bounding box center [437, 61] width 16 height 16
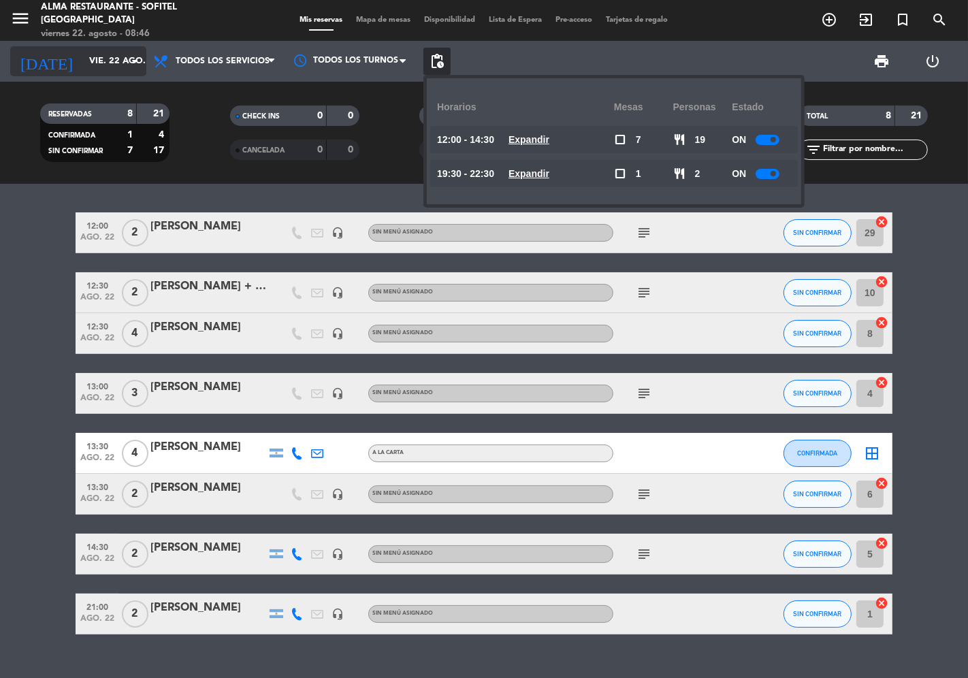
click at [82, 64] on input "vie. 22 ago." at bounding box center [141, 61] width 118 height 25
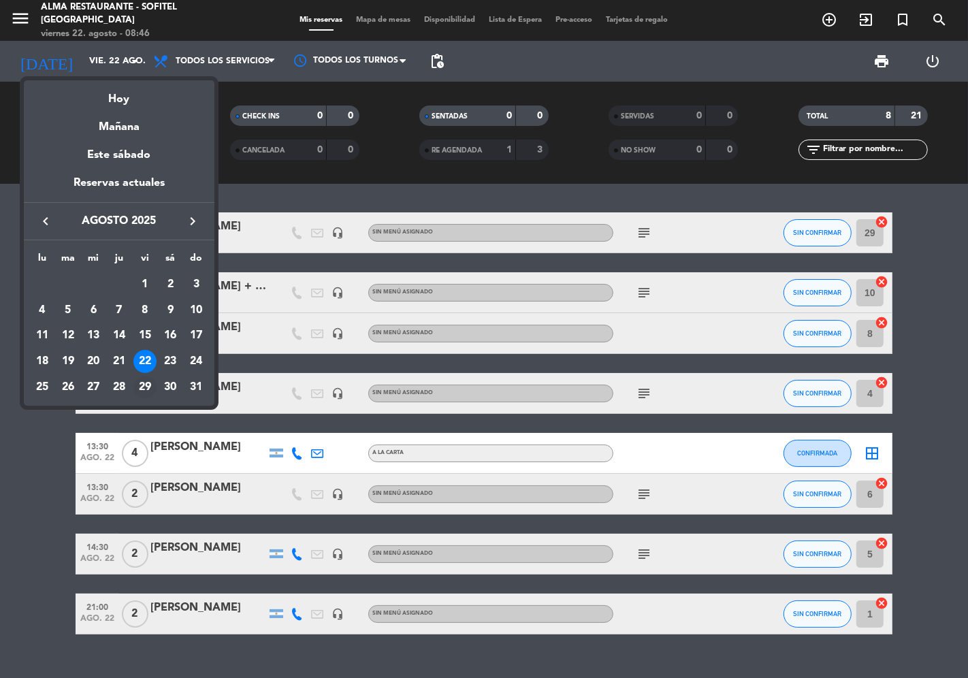
click at [147, 384] on div "29" at bounding box center [144, 387] width 23 height 23
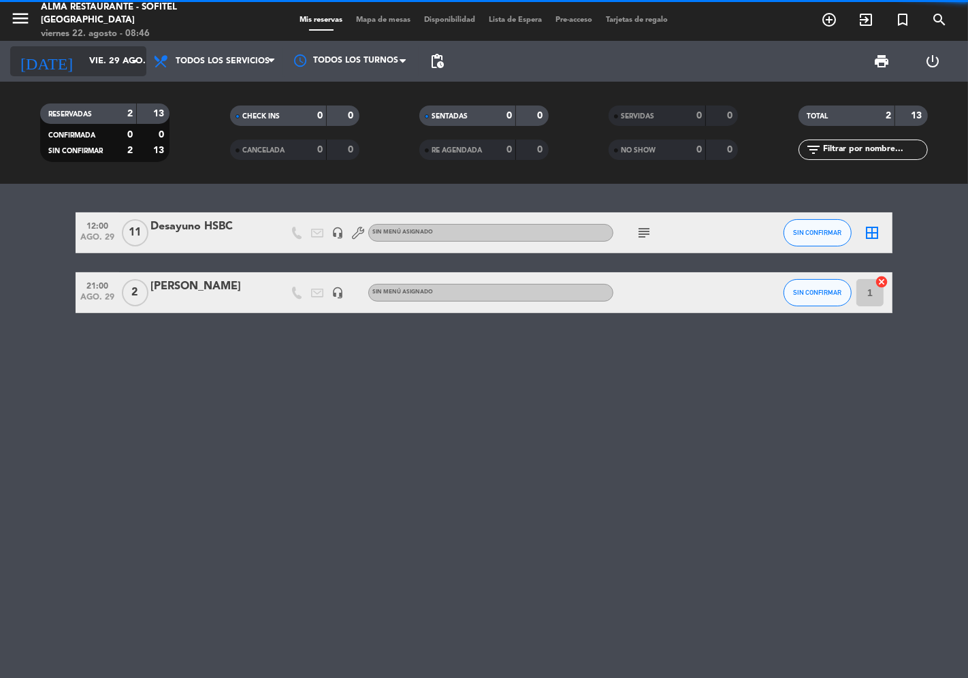
click at [82, 63] on input "vie. 29 ago." at bounding box center [141, 61] width 118 height 25
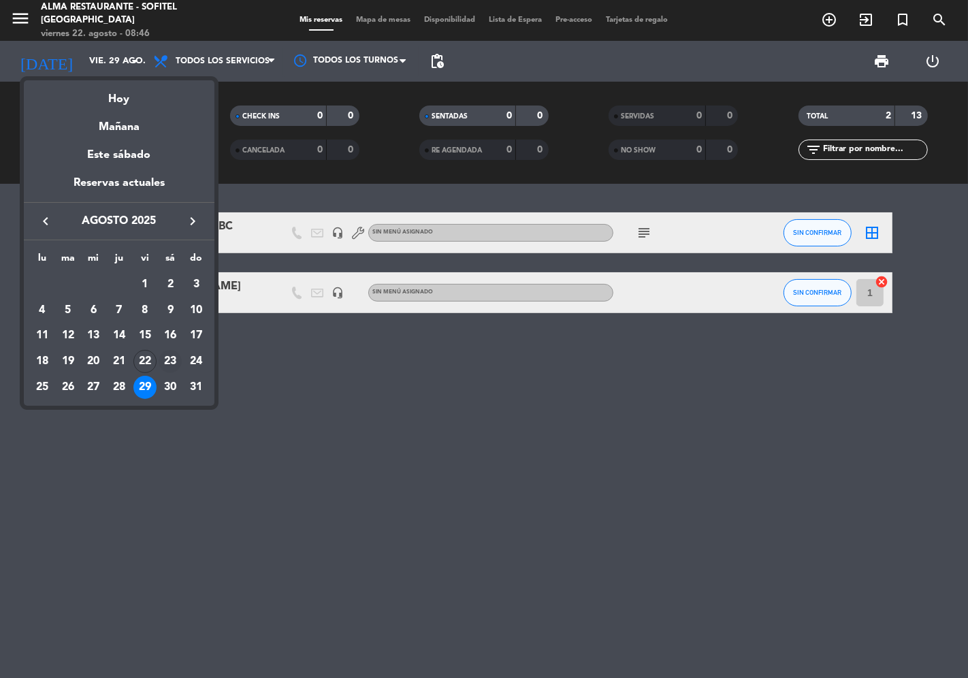
click at [169, 363] on div "23" at bounding box center [170, 361] width 23 height 23
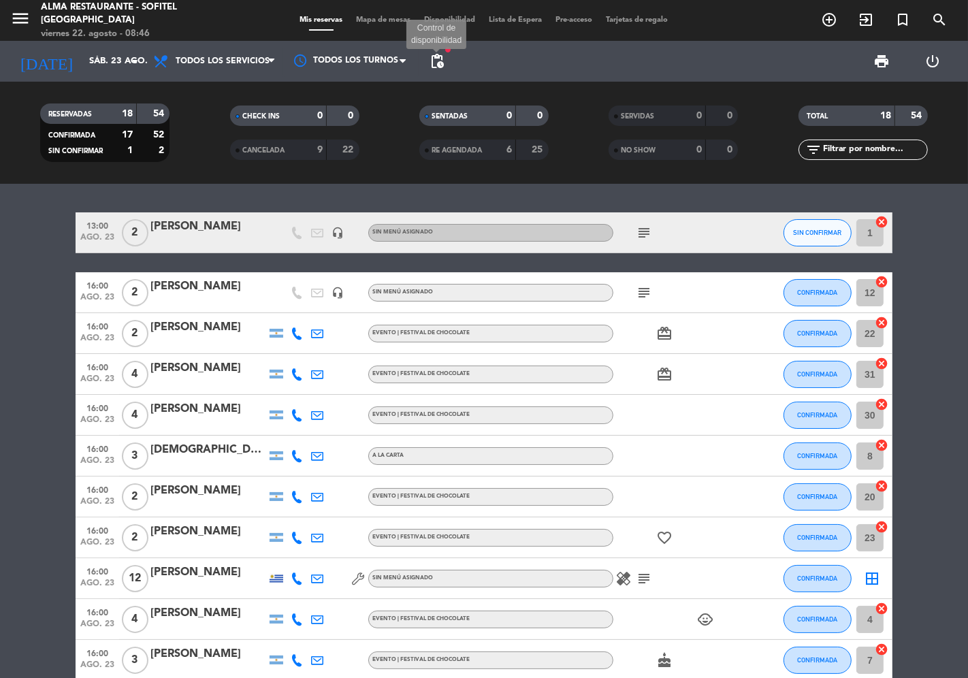
click at [436, 62] on span "pending_actions" at bounding box center [437, 61] width 16 height 16
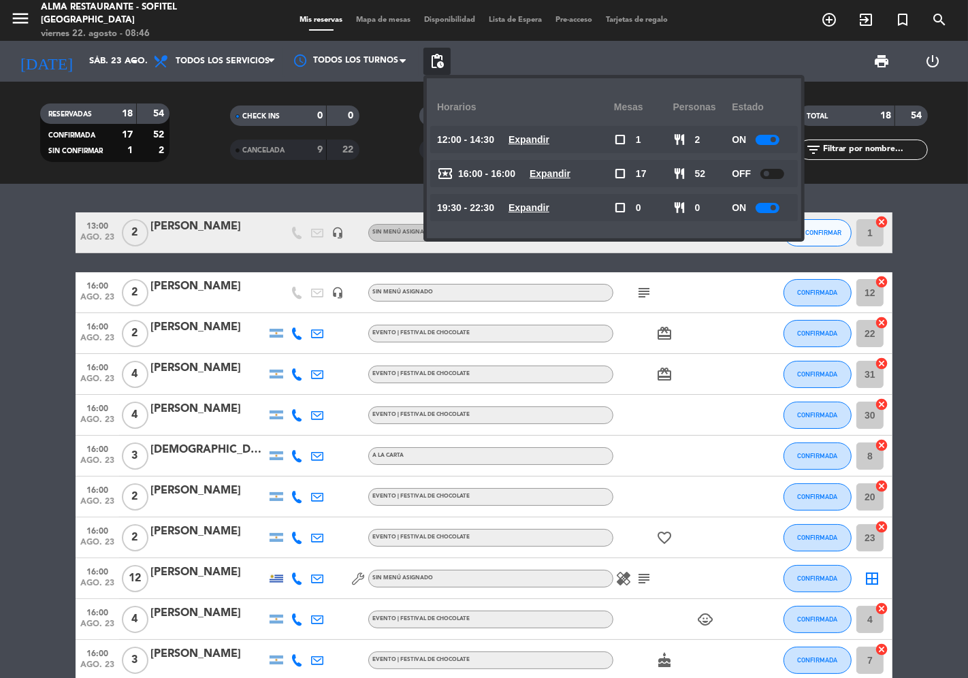
click at [766, 173] on span at bounding box center [766, 173] width 5 height 5
click at [82, 61] on input "sáb. 23 ago." at bounding box center [141, 61] width 118 height 25
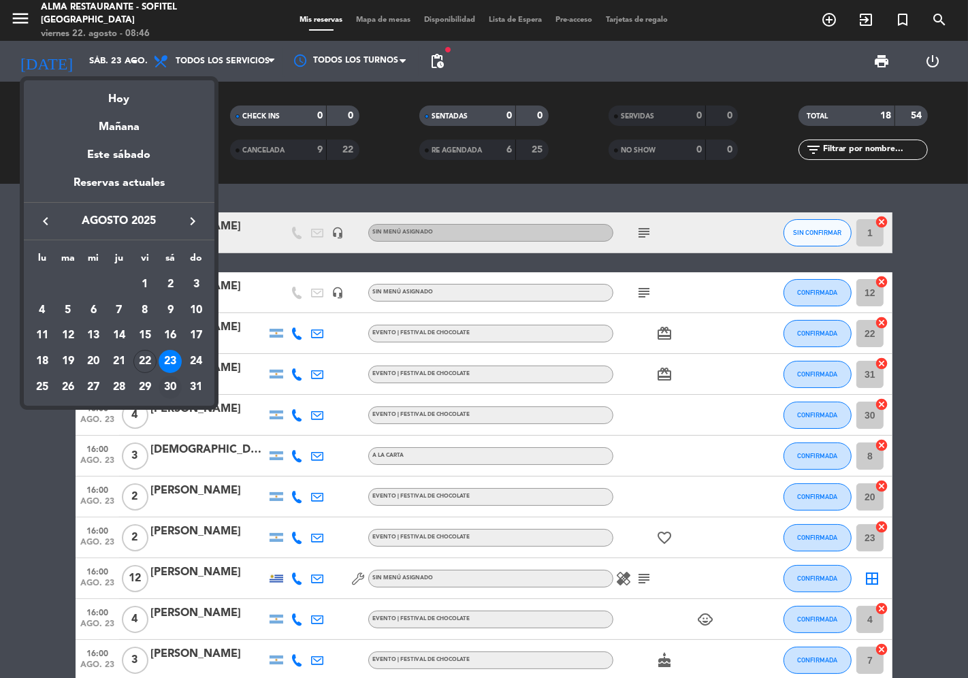
click at [172, 395] on div "30" at bounding box center [170, 387] width 23 height 23
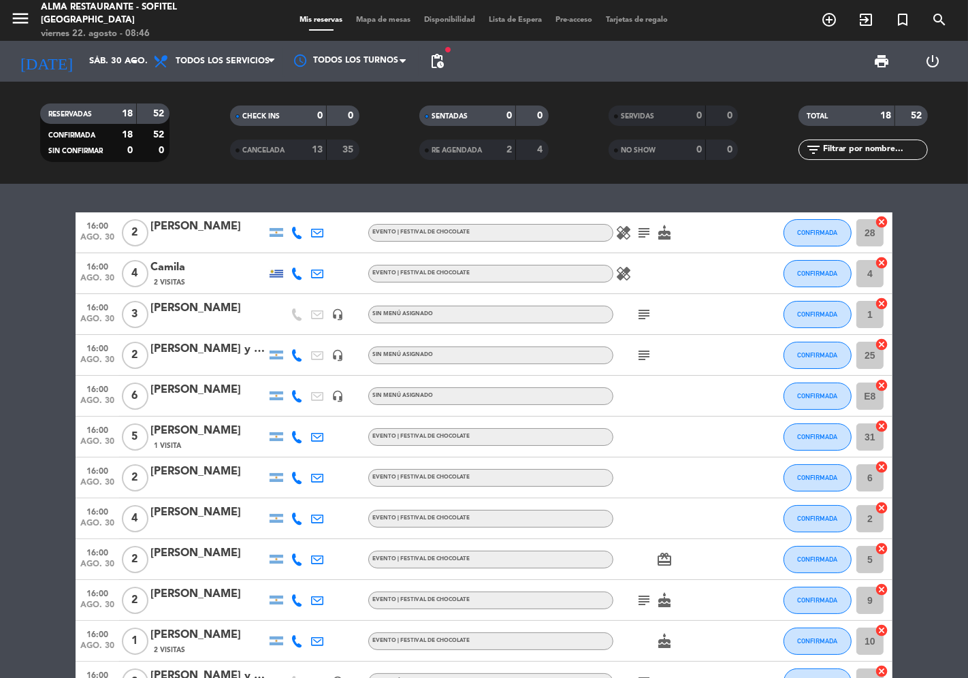
click at [436, 72] on span "pending_actions" at bounding box center [437, 61] width 27 height 27
click at [443, 63] on span "pending_actions" at bounding box center [437, 61] width 16 height 16
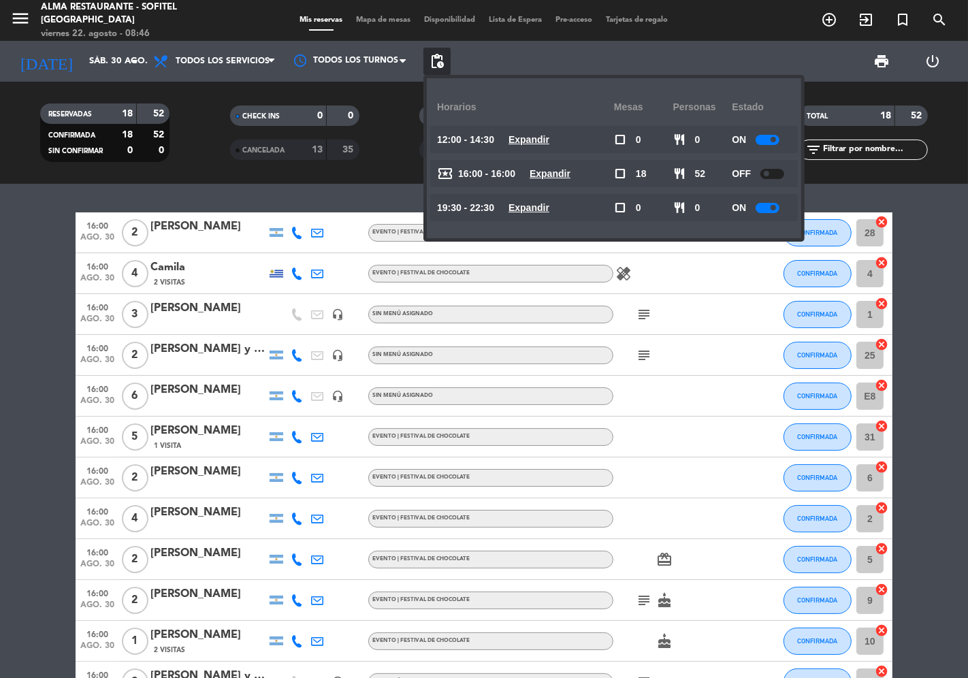
click at [770, 176] on div at bounding box center [773, 174] width 24 height 10
click at [29, 214] on bookings-row "16:00 [DATE] 2 [PERSON_NAME] EVENTO | FESTIVAL DE CHOCOLATE healing subject cak…" at bounding box center [484, 579] width 968 height 735
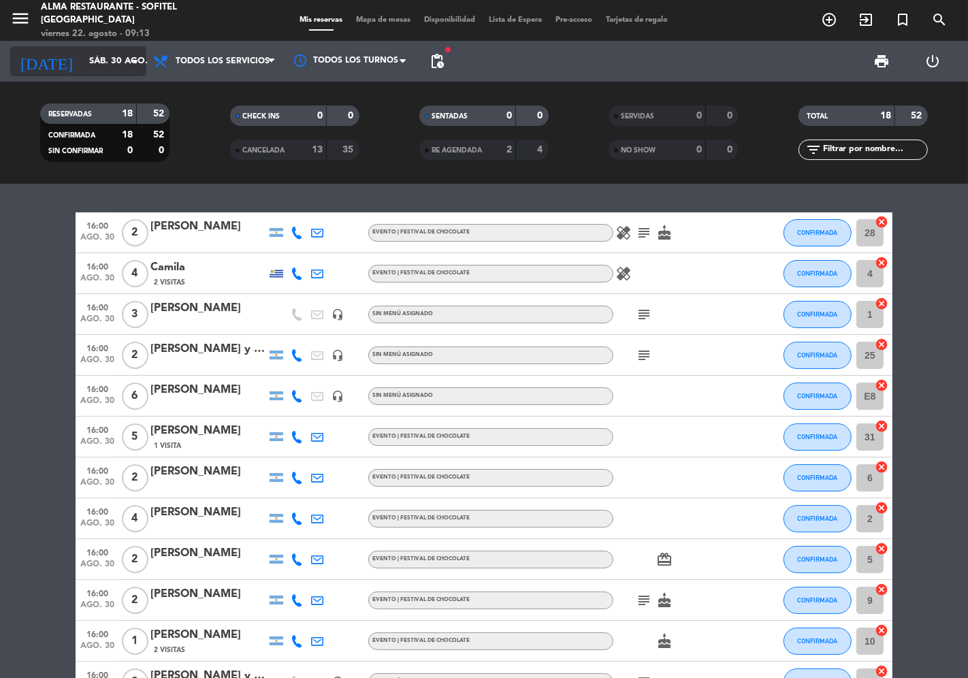
click at [106, 73] on div "[DATE] [DATE] arrow_drop_down" at bounding box center [78, 61] width 136 height 30
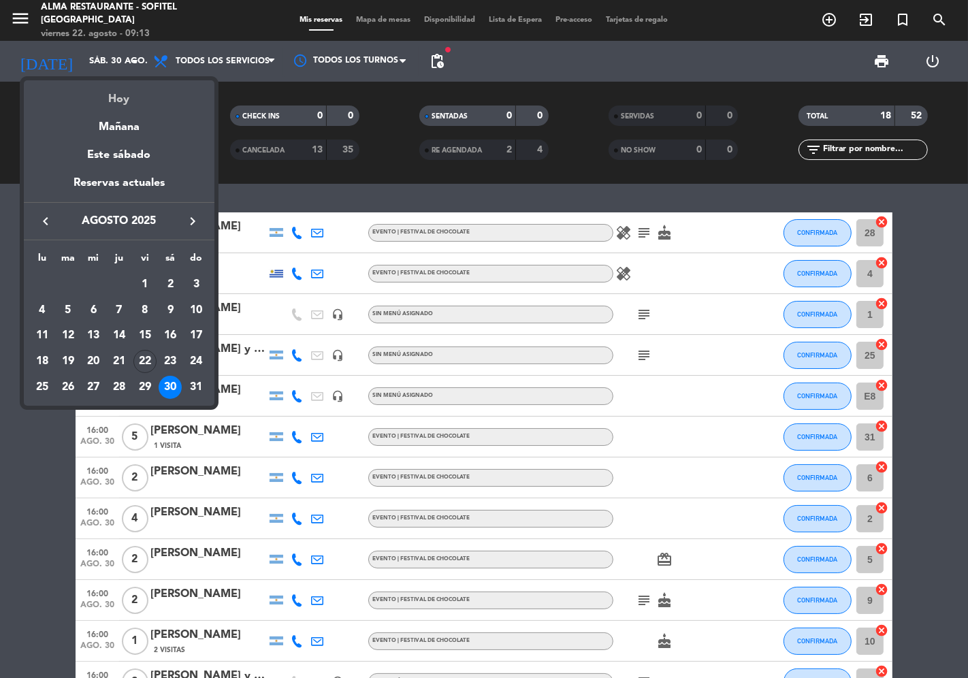
click at [114, 89] on div "Hoy" at bounding box center [119, 94] width 191 height 28
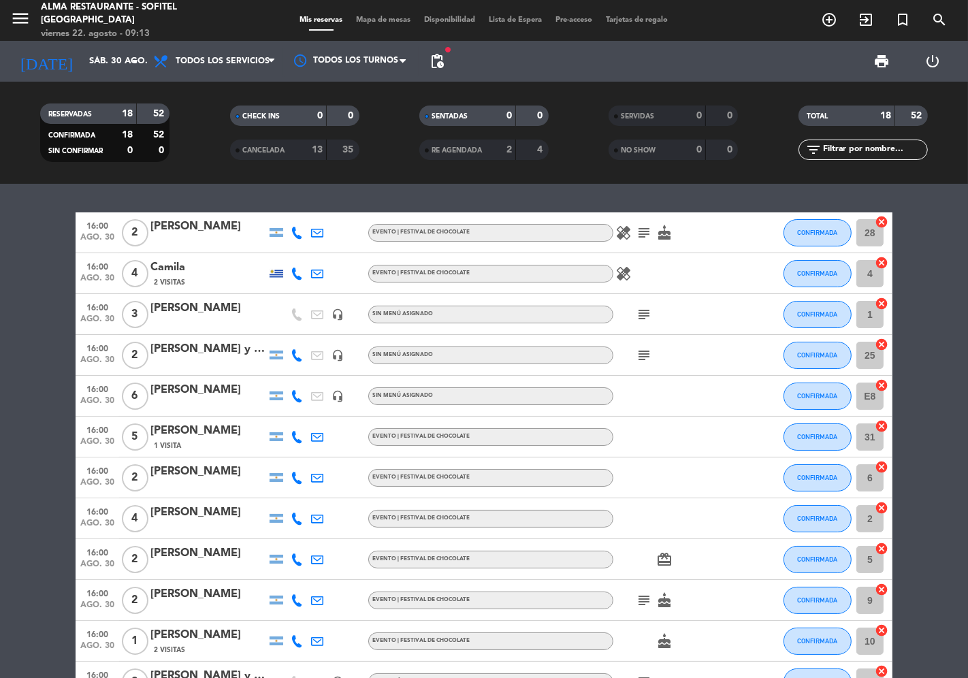
type input "vie. 22 ago."
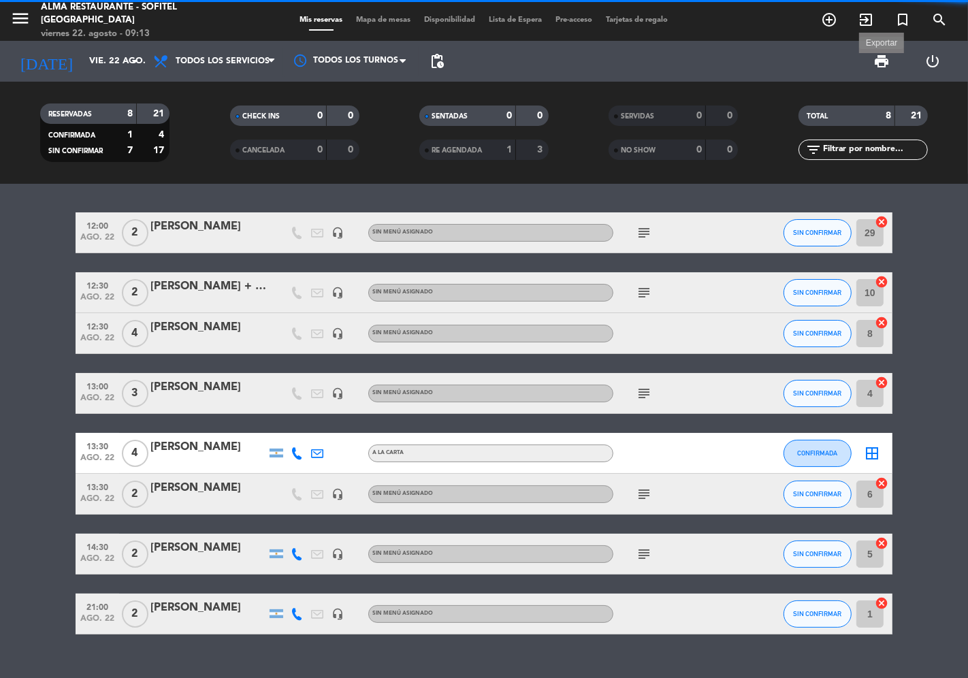
click at [884, 59] on span "print" at bounding box center [882, 61] width 16 height 16
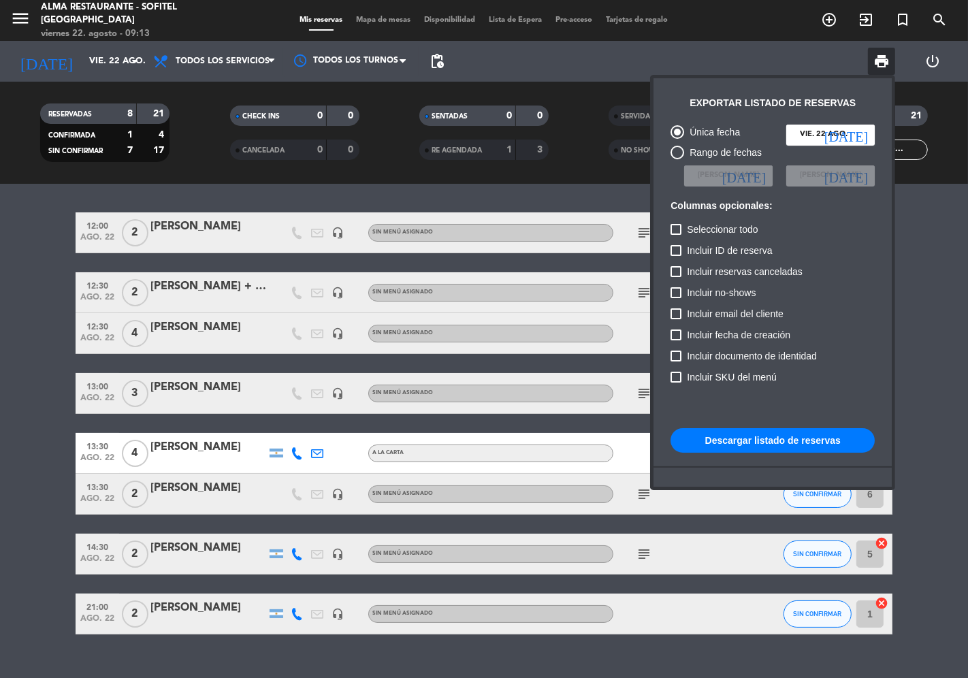
click at [771, 441] on button "Descargar listado de reservas" at bounding box center [773, 440] width 204 height 25
click at [560, 195] on div at bounding box center [484, 339] width 968 height 678
